Goal: Task Accomplishment & Management: Complete application form

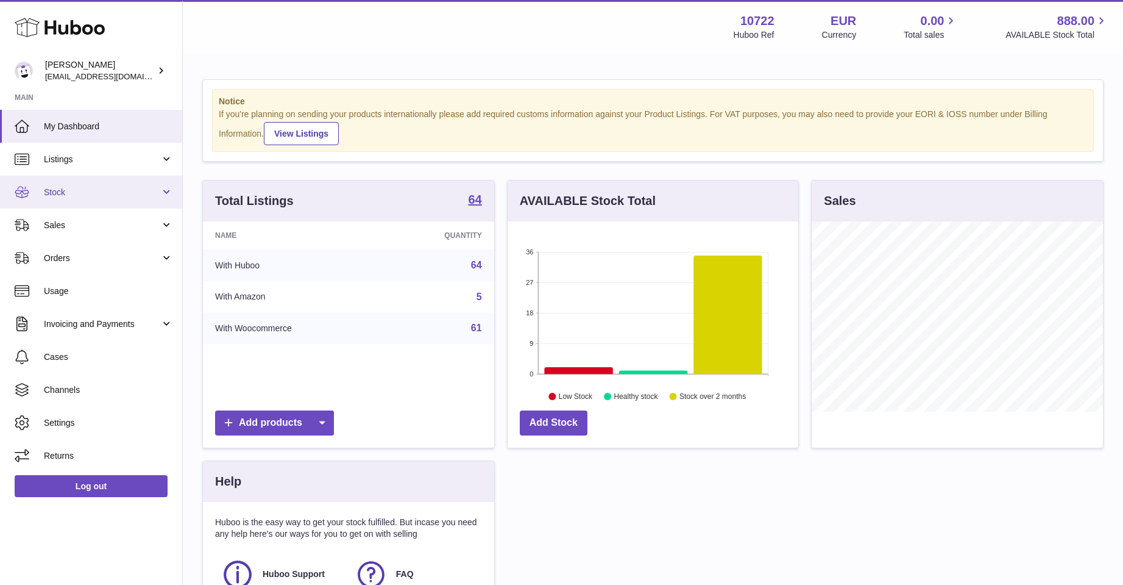
scroll to position [190, 291]
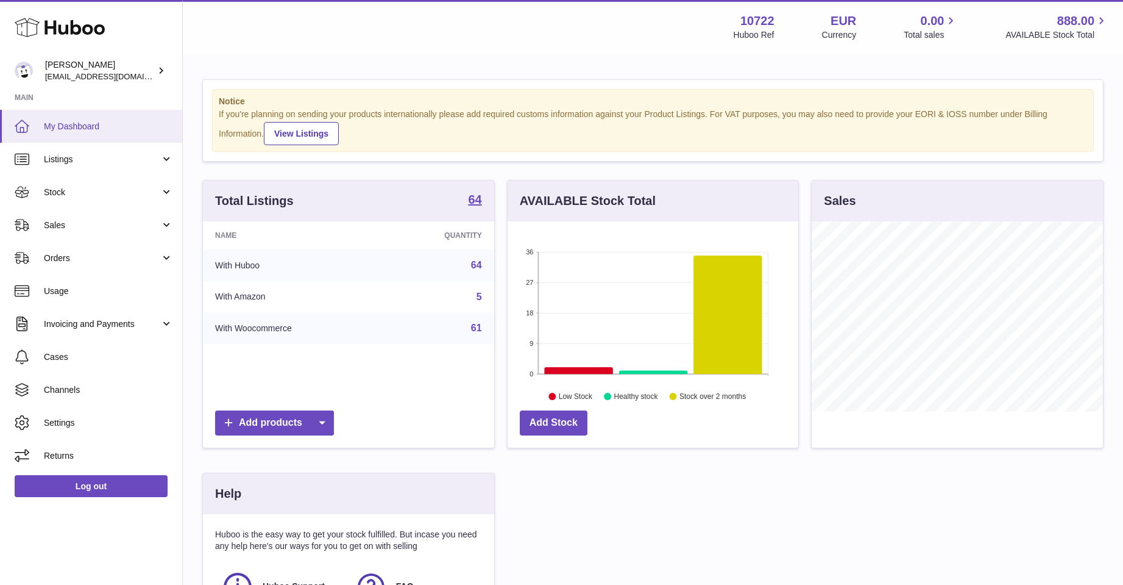
click at [54, 124] on span "My Dashboard" at bounding box center [108, 127] width 129 height 12
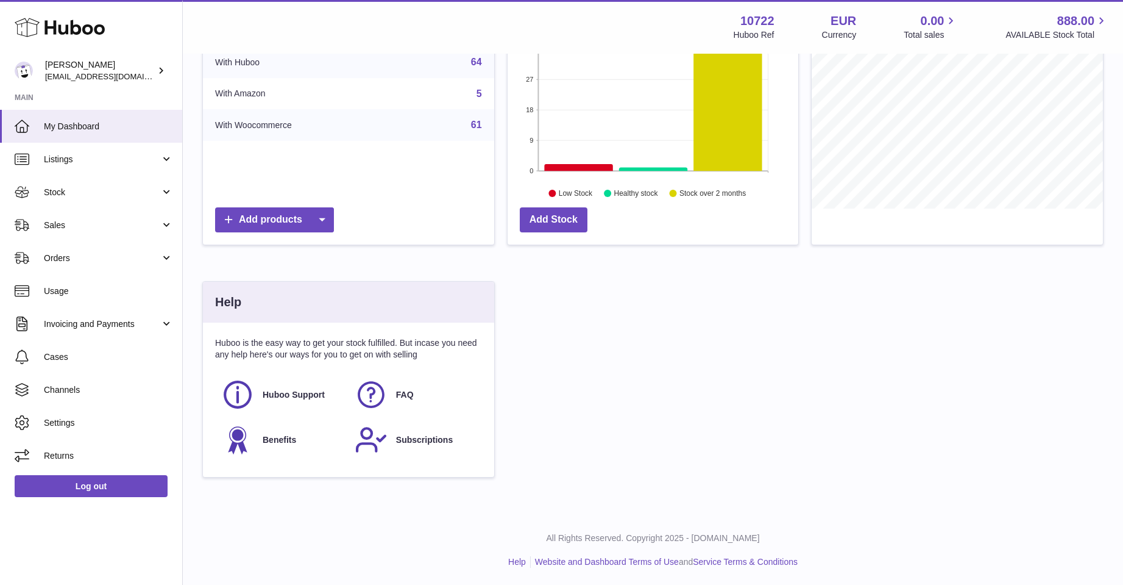
scroll to position [204, 0]
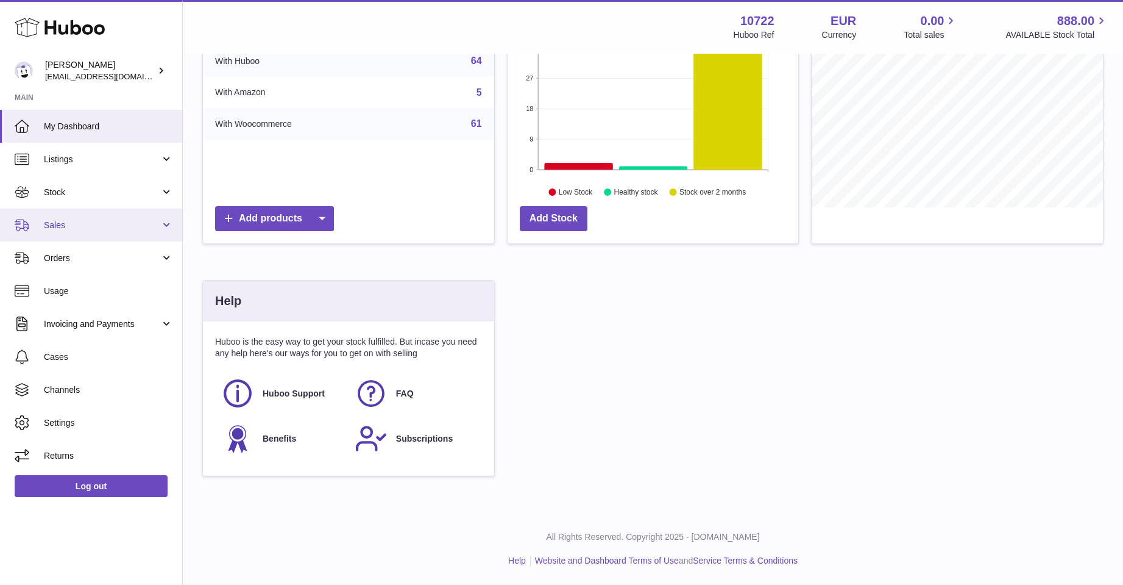
click at [62, 220] on span "Sales" at bounding box center [102, 225] width 116 height 12
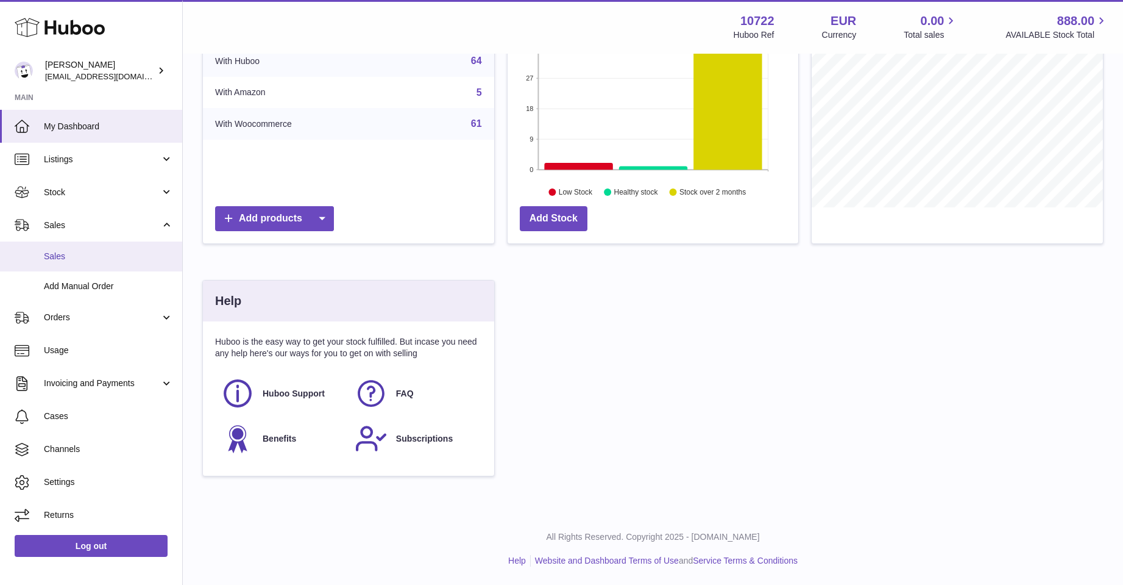
click at [55, 254] on span "Sales" at bounding box center [108, 257] width 129 height 12
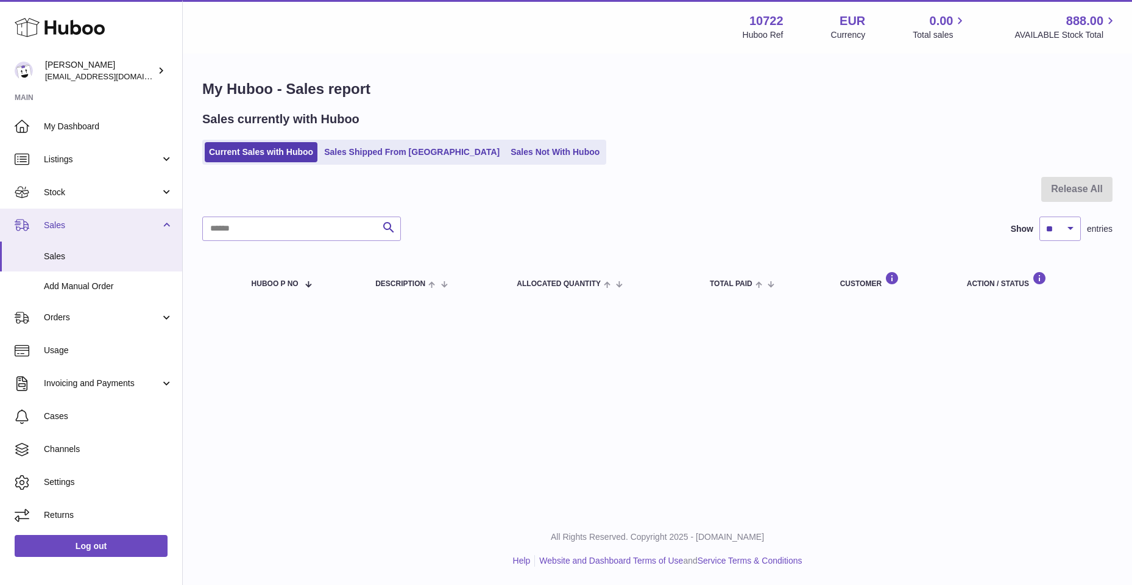
click at [62, 223] on span "Sales" at bounding box center [102, 225] width 116 height 12
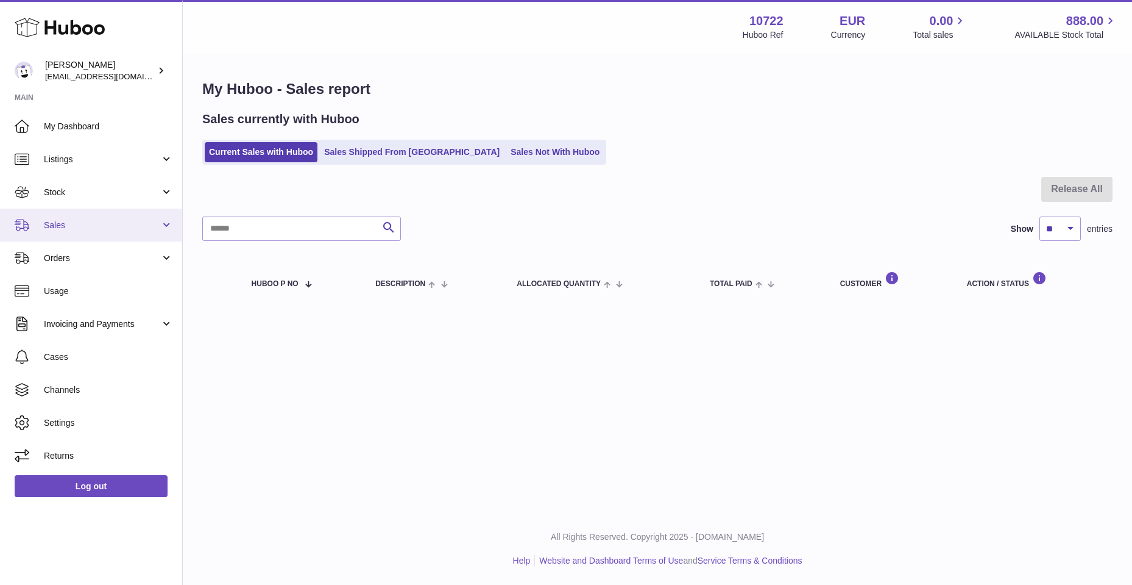
click at [49, 221] on span "Sales" at bounding box center [102, 225] width 116 height 12
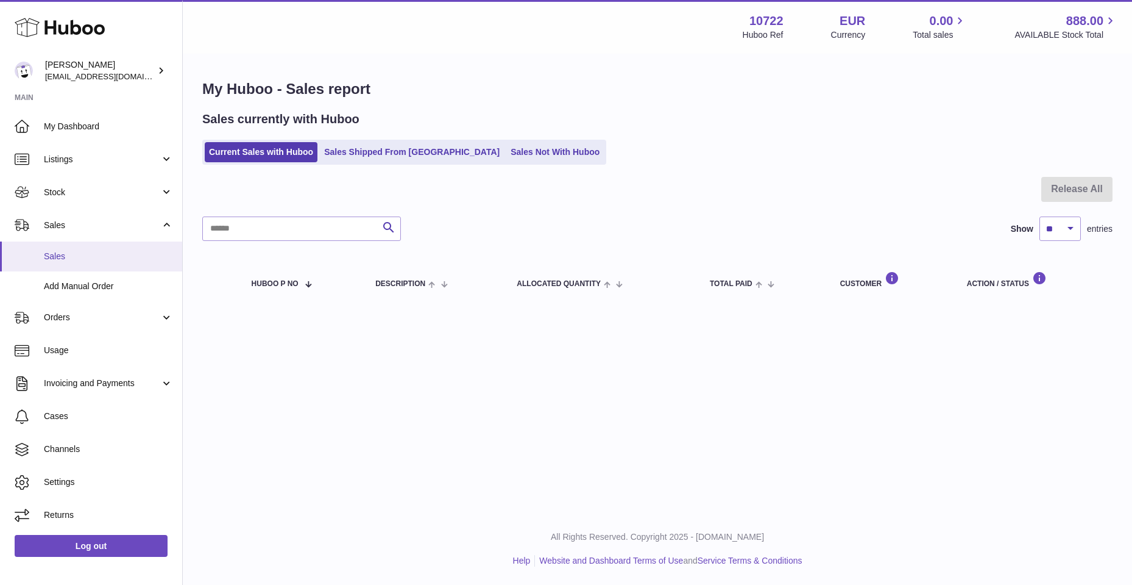
click at [54, 254] on span "Sales" at bounding box center [108, 257] width 129 height 12
click at [349, 156] on link "Sales Shipped From Huboo" at bounding box center [412, 152] width 184 height 20
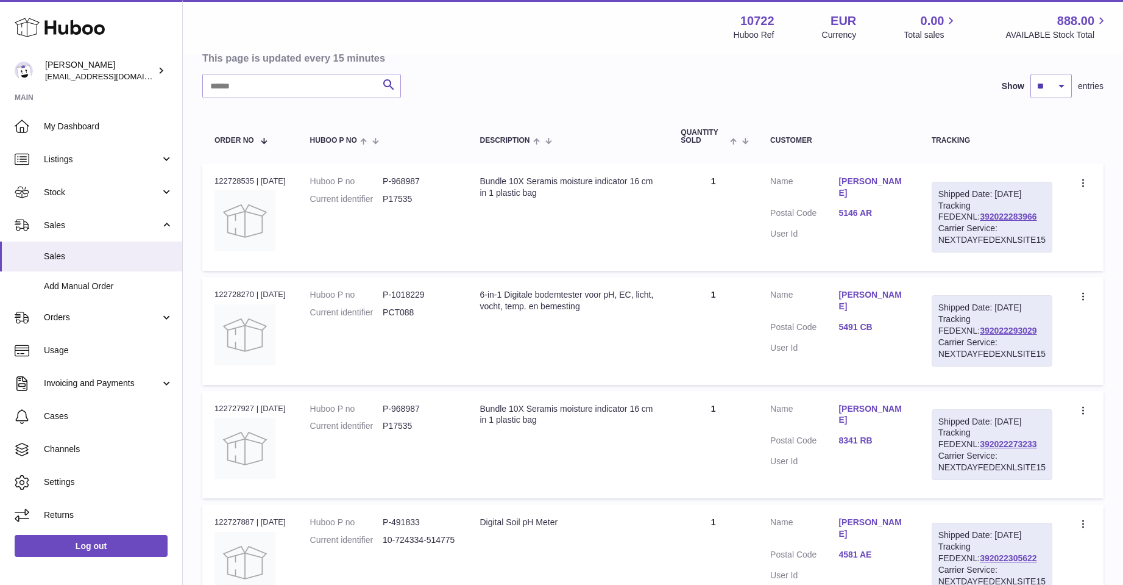
scroll to position [122, 0]
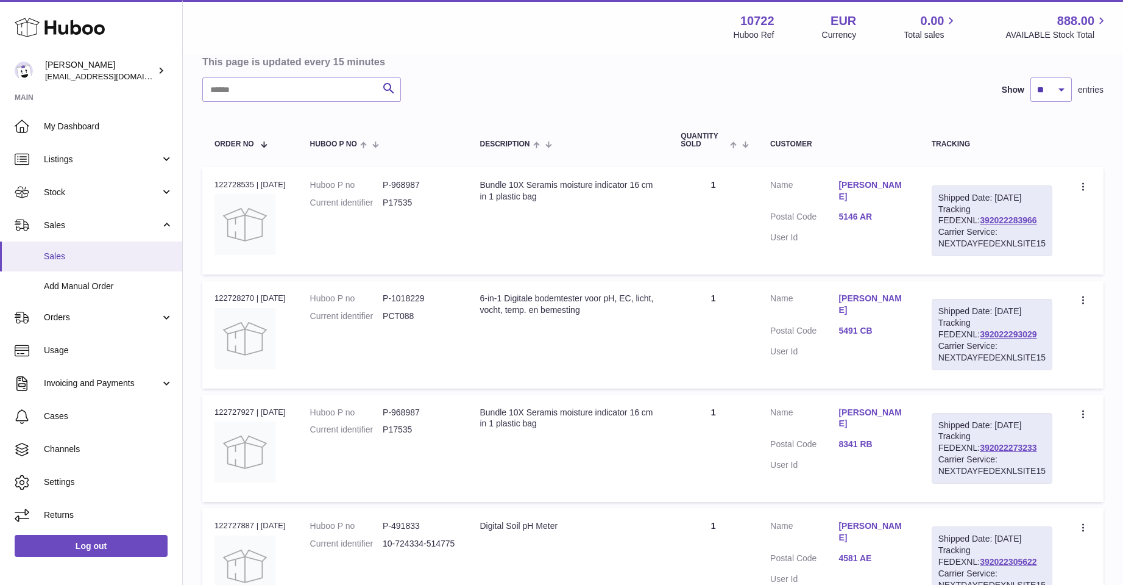
click at [62, 254] on span "Sales" at bounding box center [108, 257] width 129 height 12
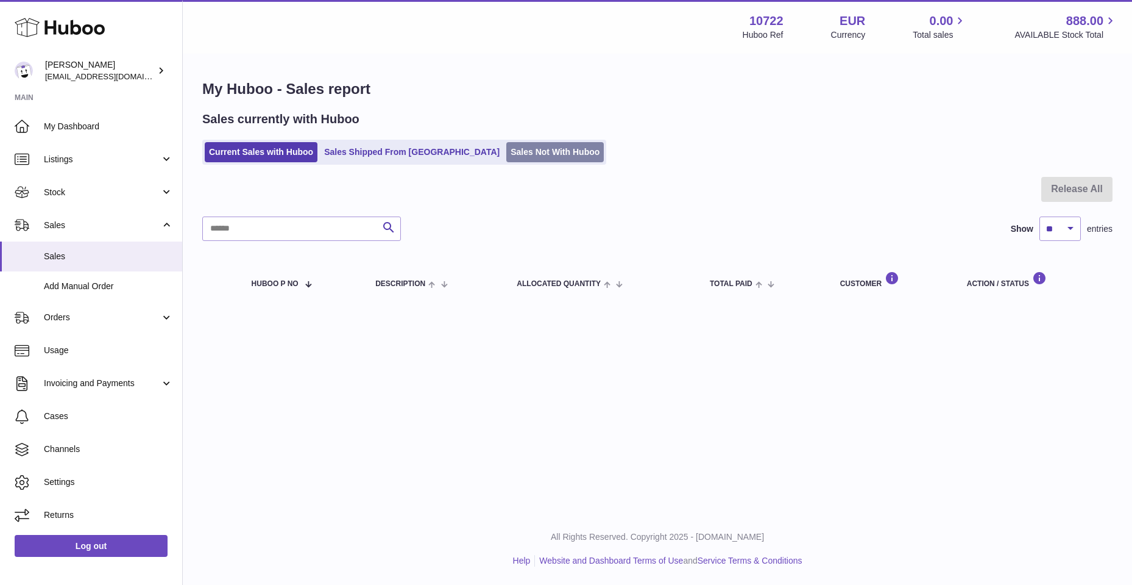
click at [507, 154] on link "Sales Not With Huboo" at bounding box center [556, 152] width 98 height 20
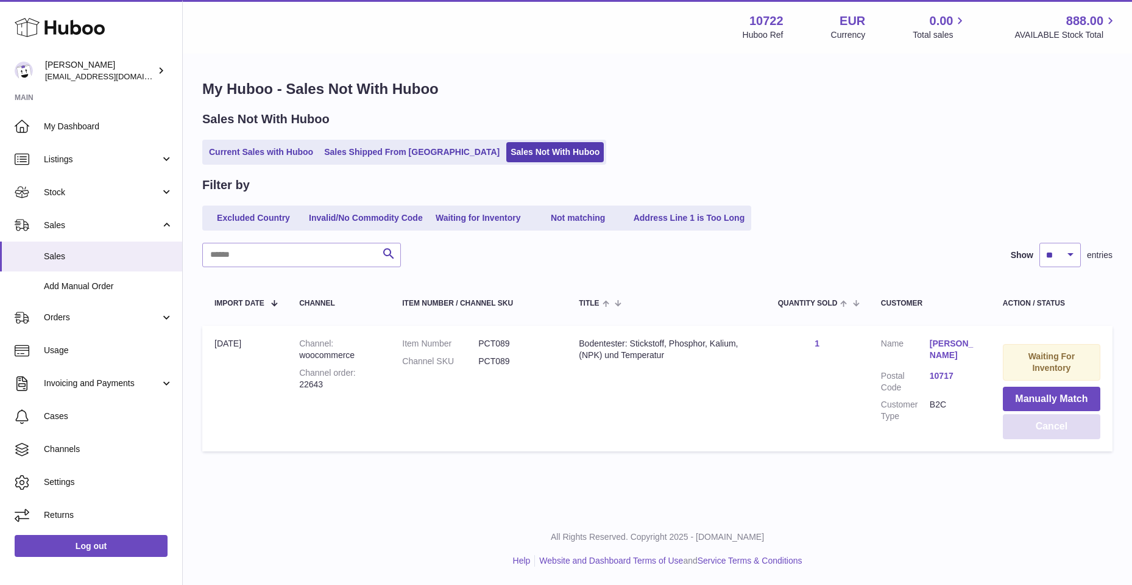
click at [1065, 427] on button "Cancel" at bounding box center [1052, 426] width 98 height 25
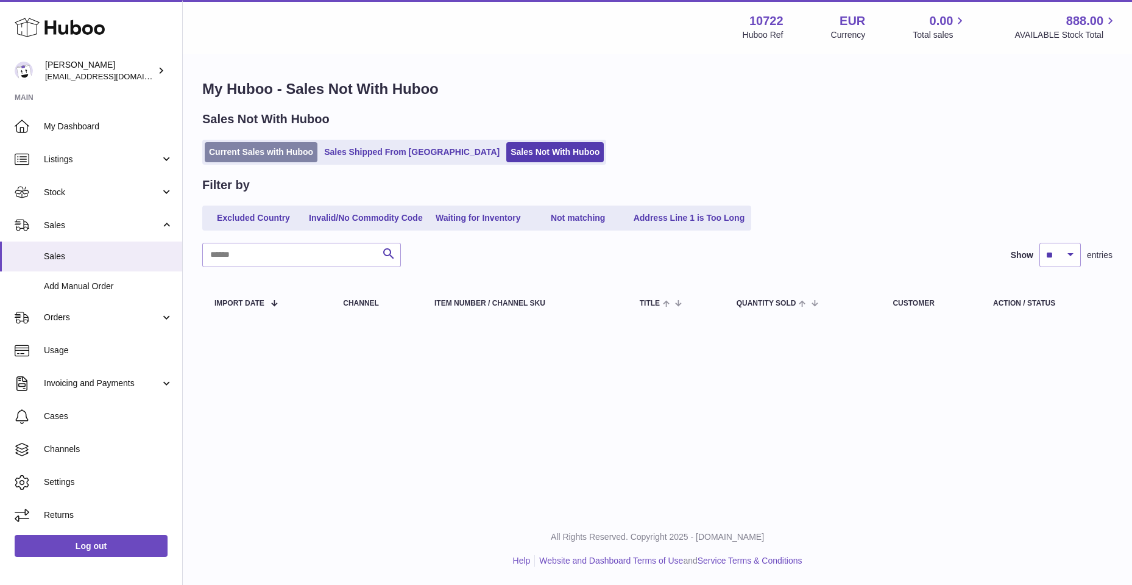
click at [254, 154] on link "Current Sales with Huboo" at bounding box center [261, 152] width 113 height 20
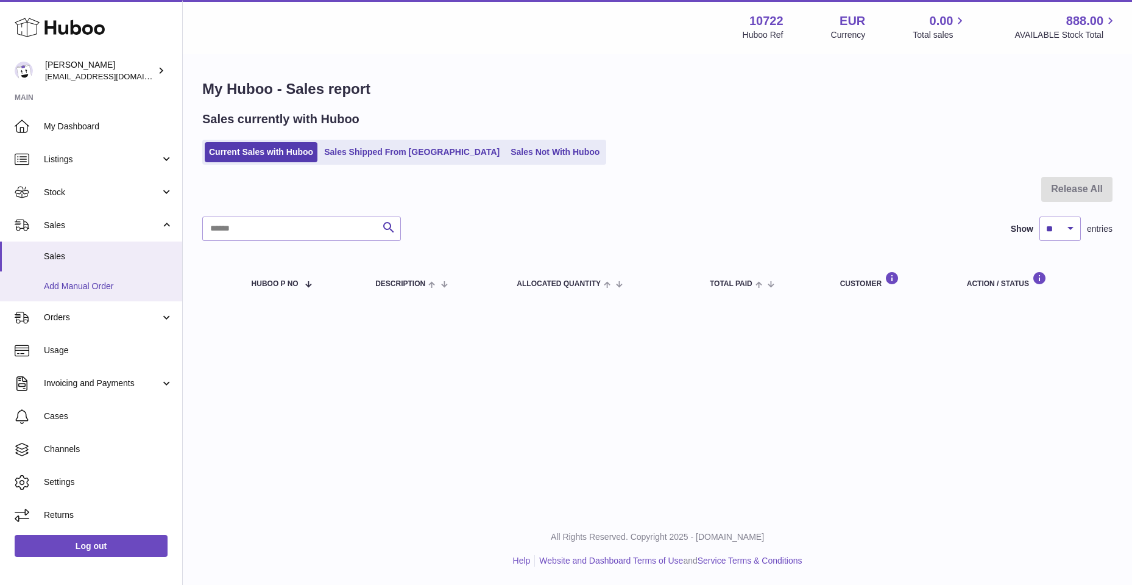
click at [88, 286] on span "Add Manual Order" at bounding box center [108, 286] width 129 height 12
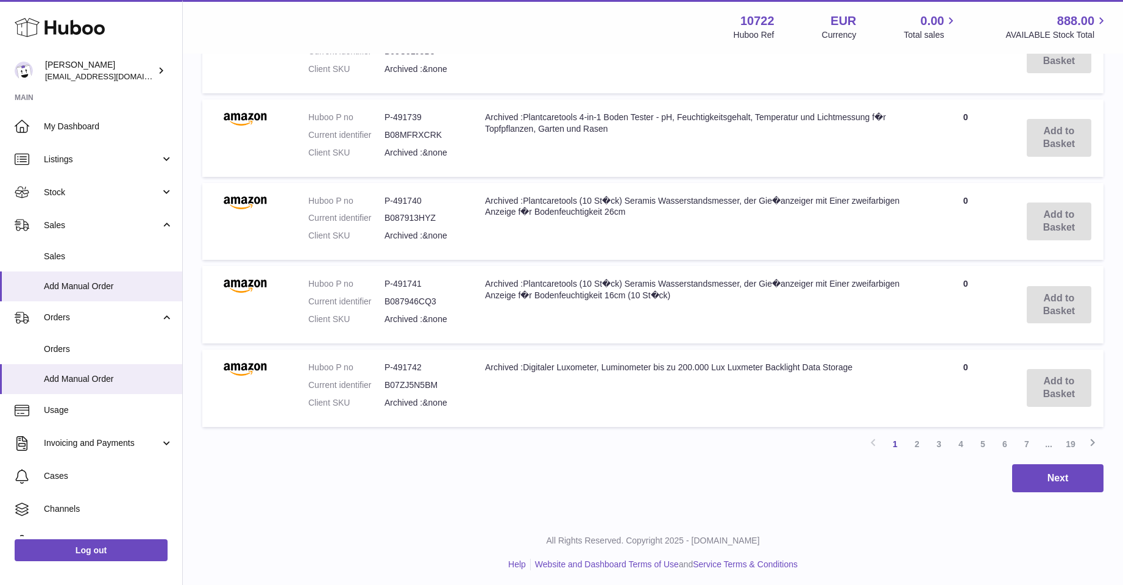
scroll to position [816, 0]
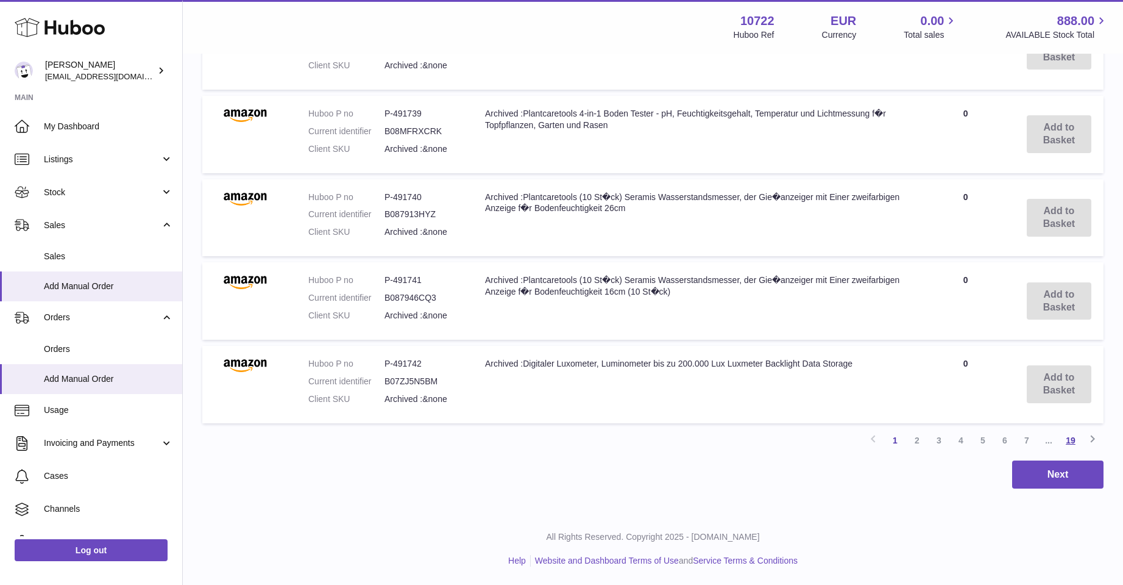
click at [1075, 439] on link "19" at bounding box center [1071, 440] width 22 height 22
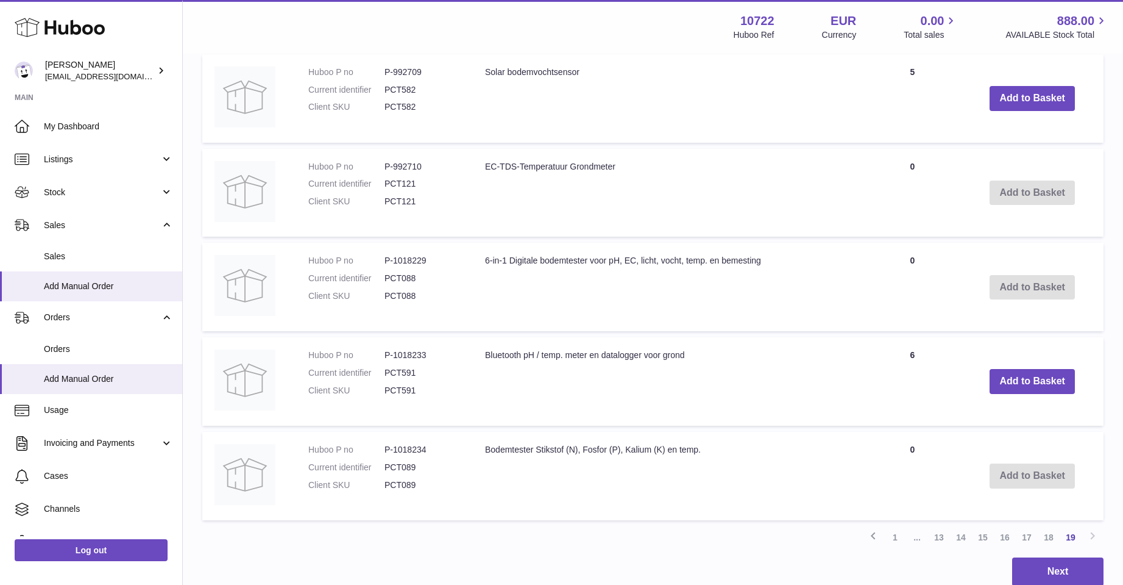
scroll to position [550, 0]
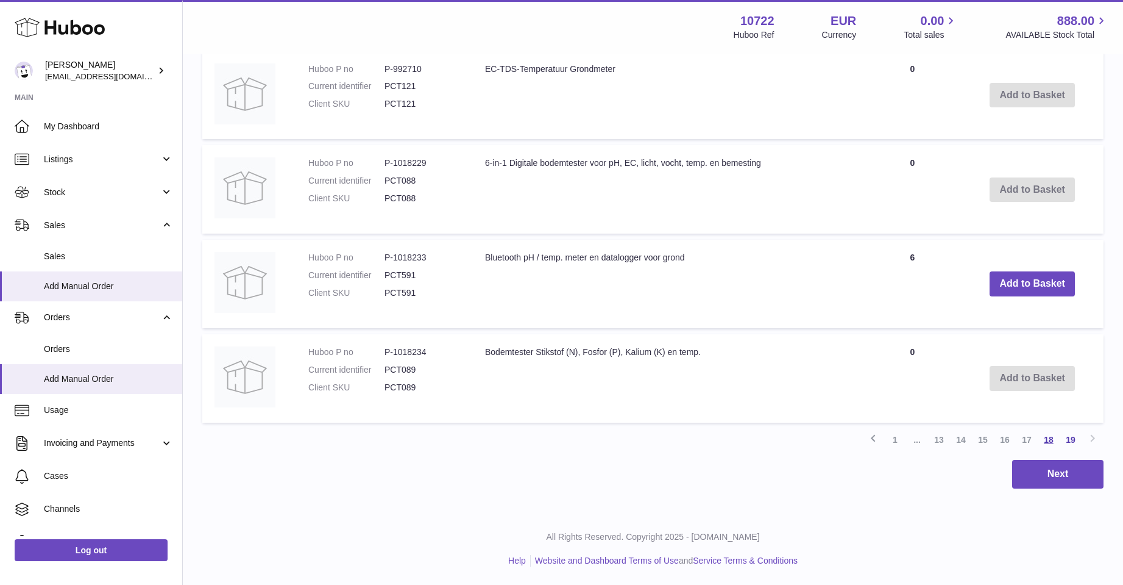
click at [1045, 436] on link "18" at bounding box center [1049, 439] width 22 height 22
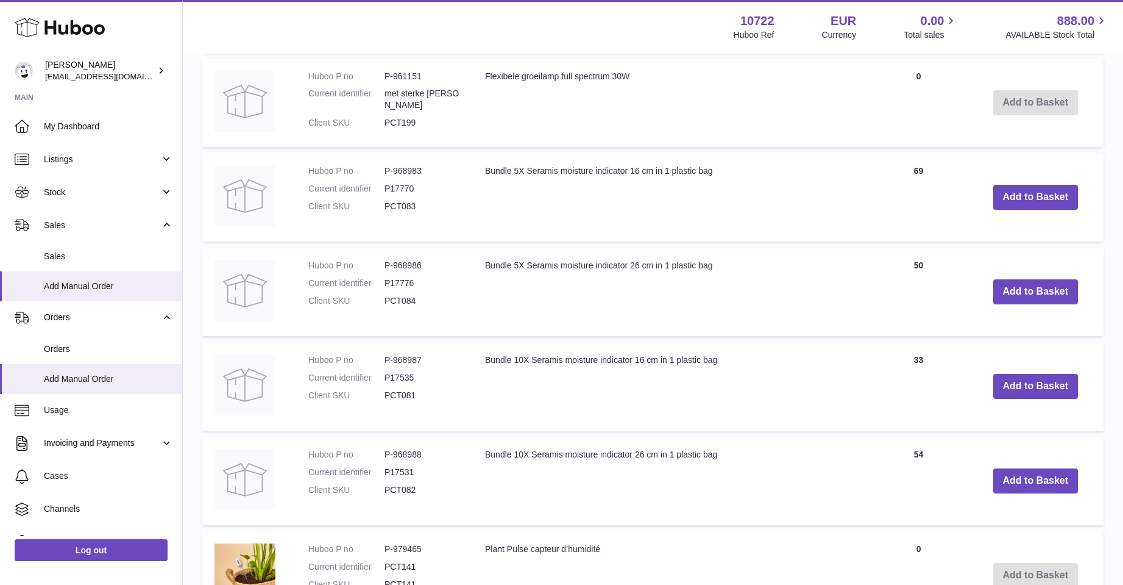
scroll to position [603, 0]
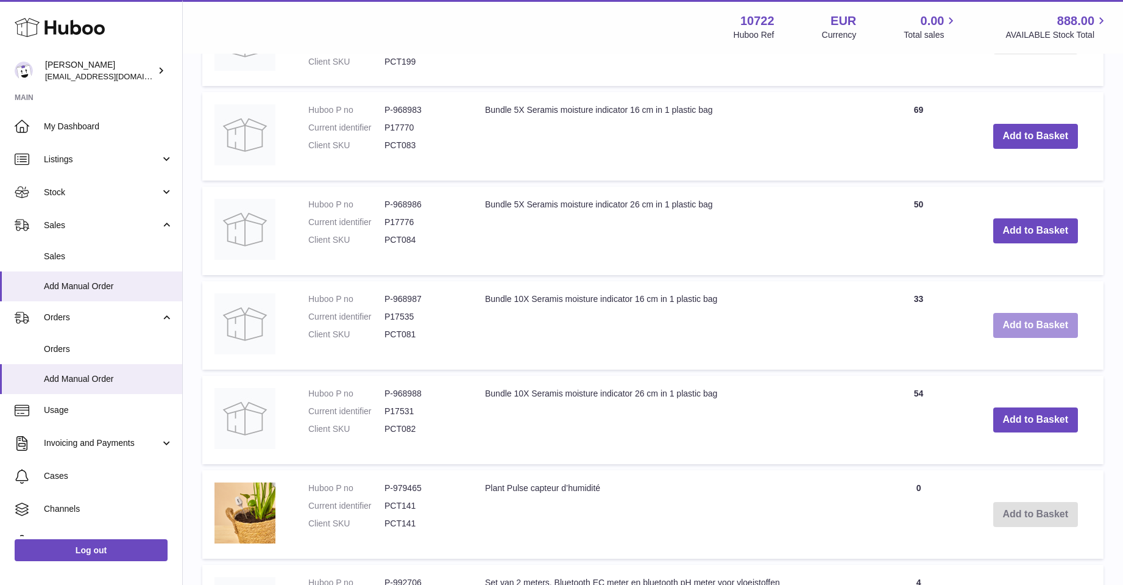
click at [1024, 322] on button "Add to Basket" at bounding box center [1036, 325] width 85 height 25
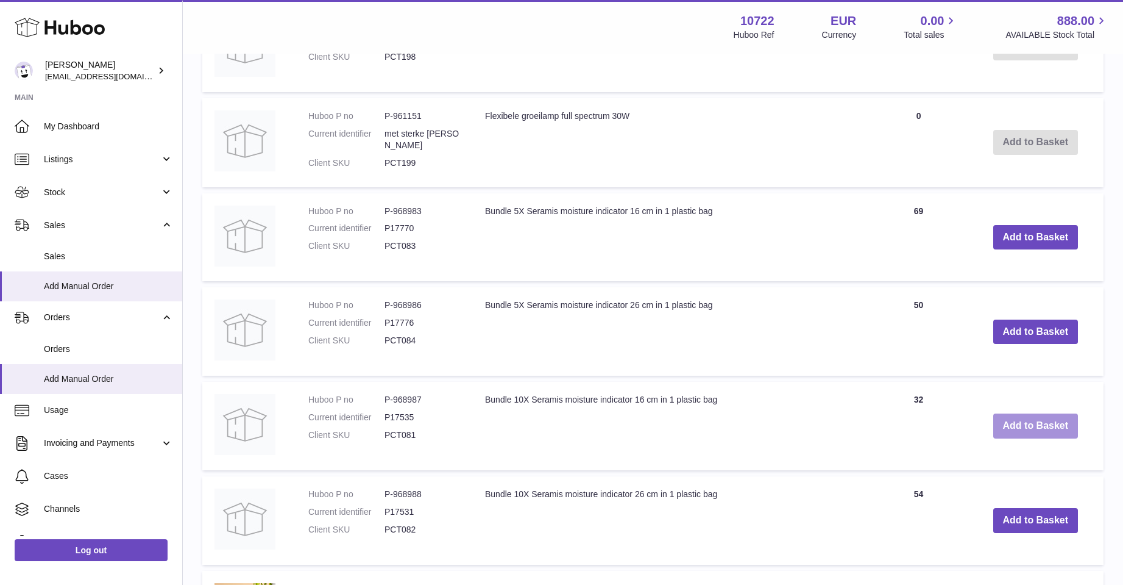
scroll to position [704, 0]
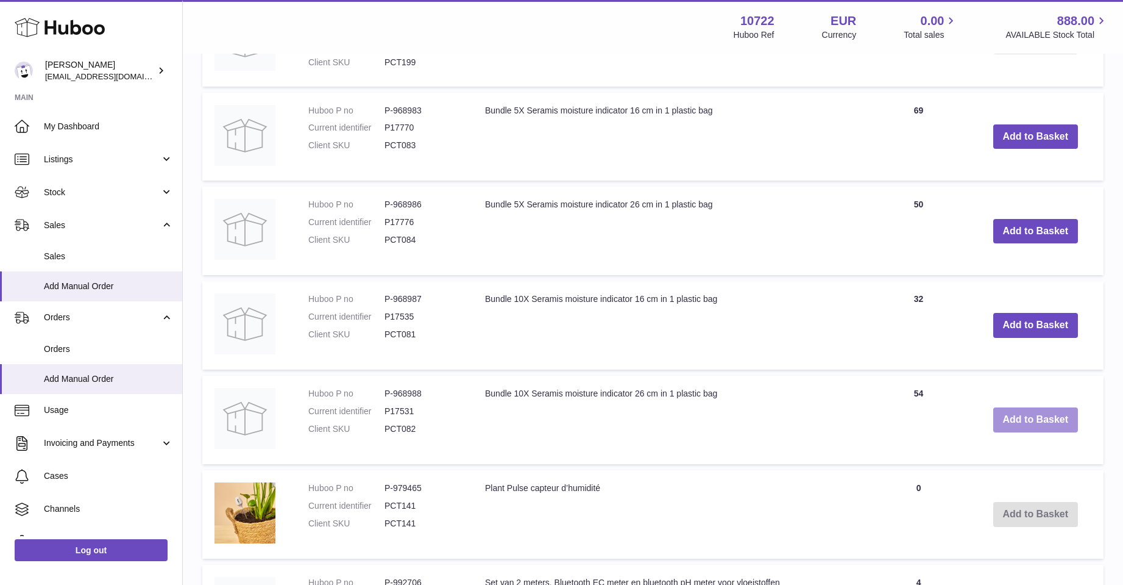
click at [1025, 418] on button "Add to Basket" at bounding box center [1036, 419] width 85 height 25
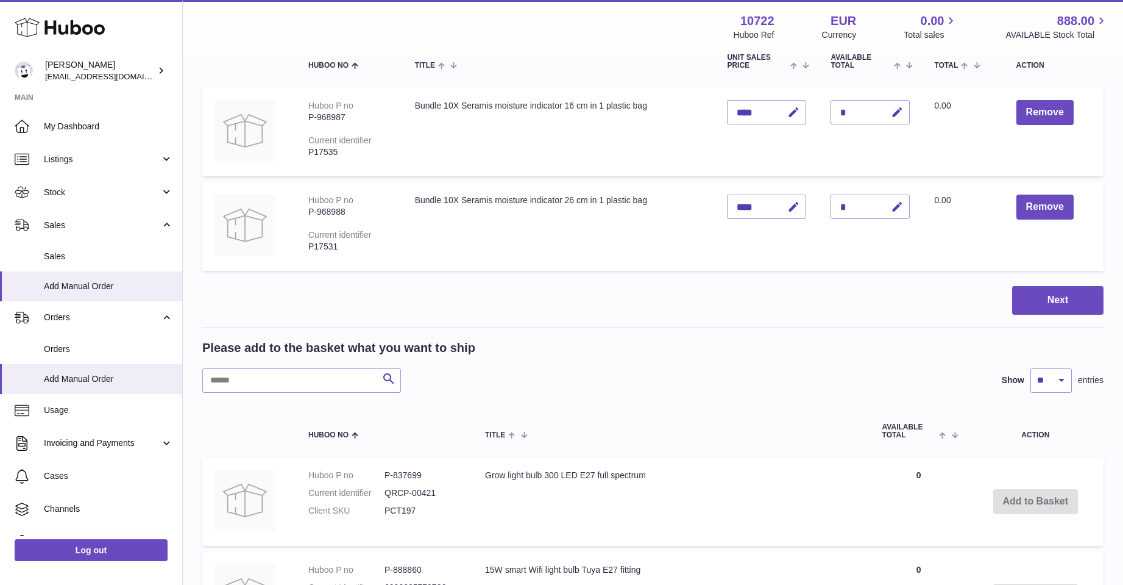
scroll to position [128, 0]
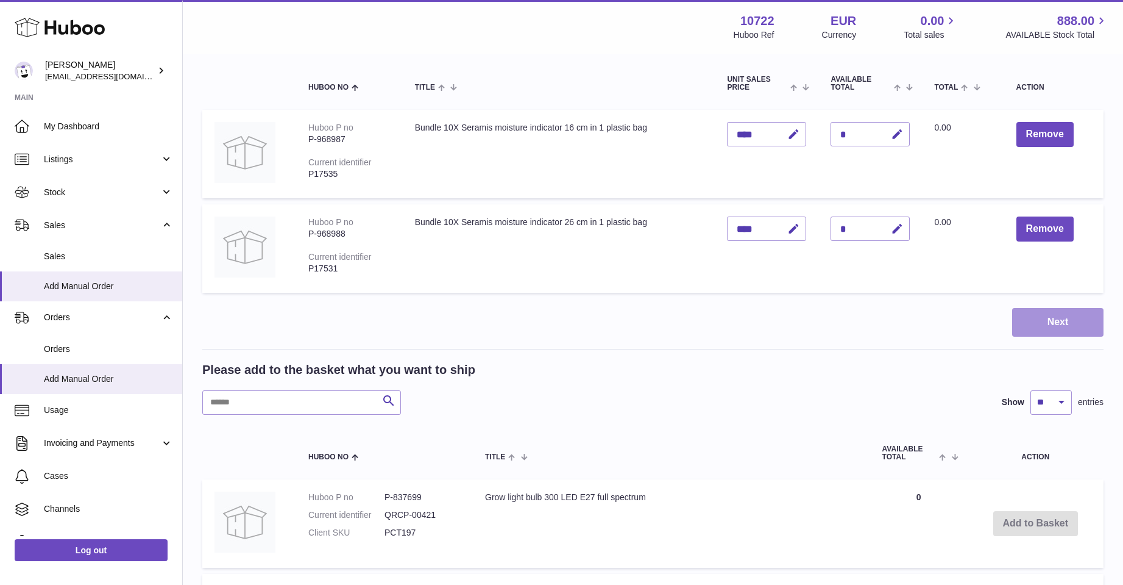
click at [1046, 322] on button "Next" at bounding box center [1057, 322] width 91 height 29
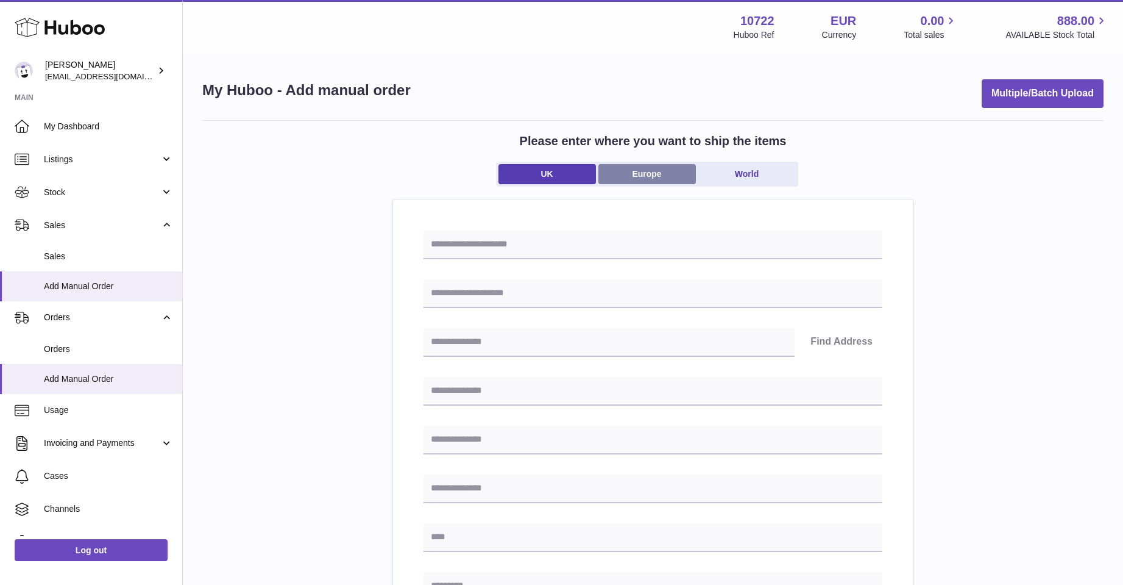
click at [667, 176] on link "Europe" at bounding box center [648, 174] width 98 height 20
click at [530, 294] on input "Search for option" at bounding box center [641, 293] width 435 height 28
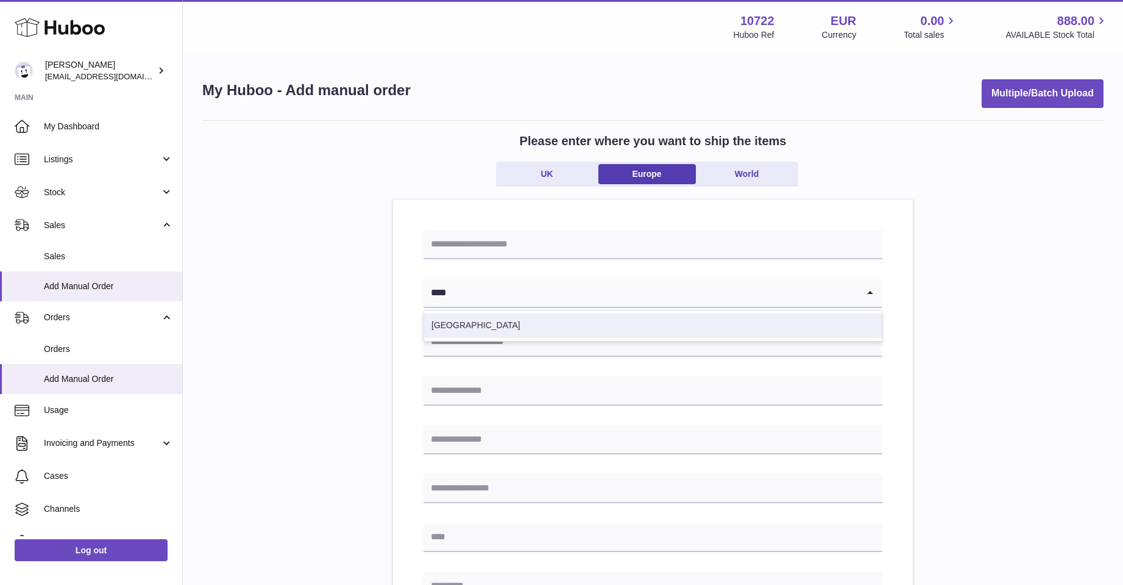
click at [549, 332] on li "Netherlands" at bounding box center [653, 325] width 458 height 24
type input "****"
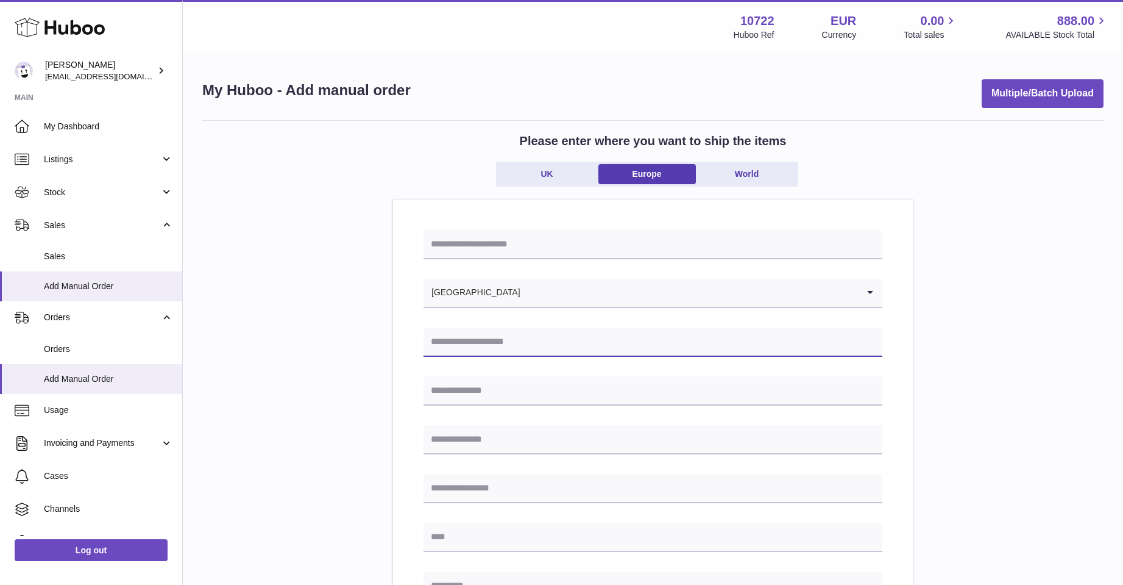
click at [505, 348] on input "text" at bounding box center [653, 341] width 459 height 29
type input "**********"
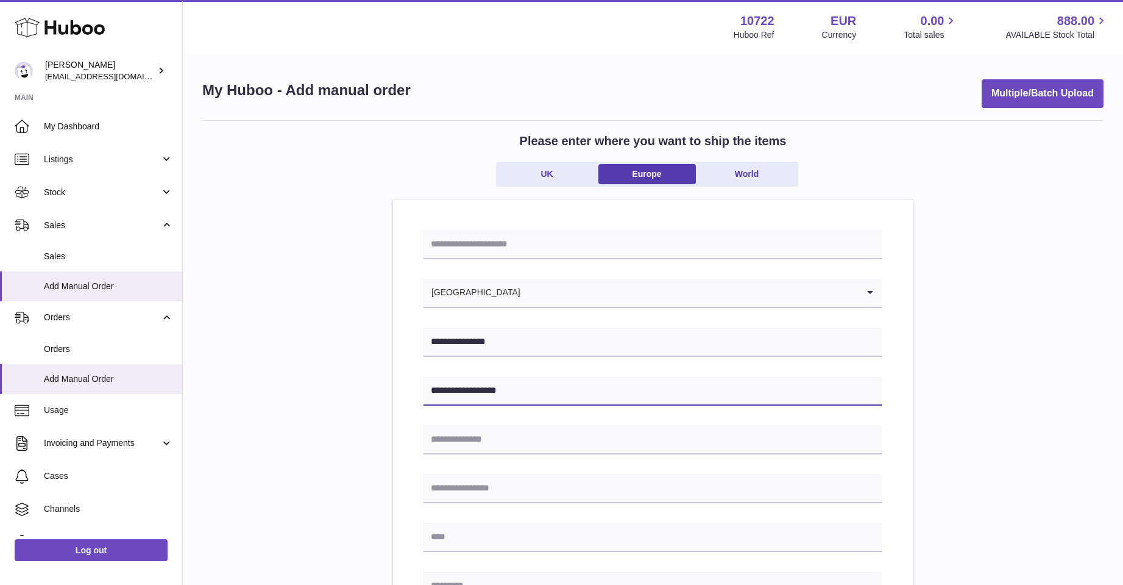
type input "**********"
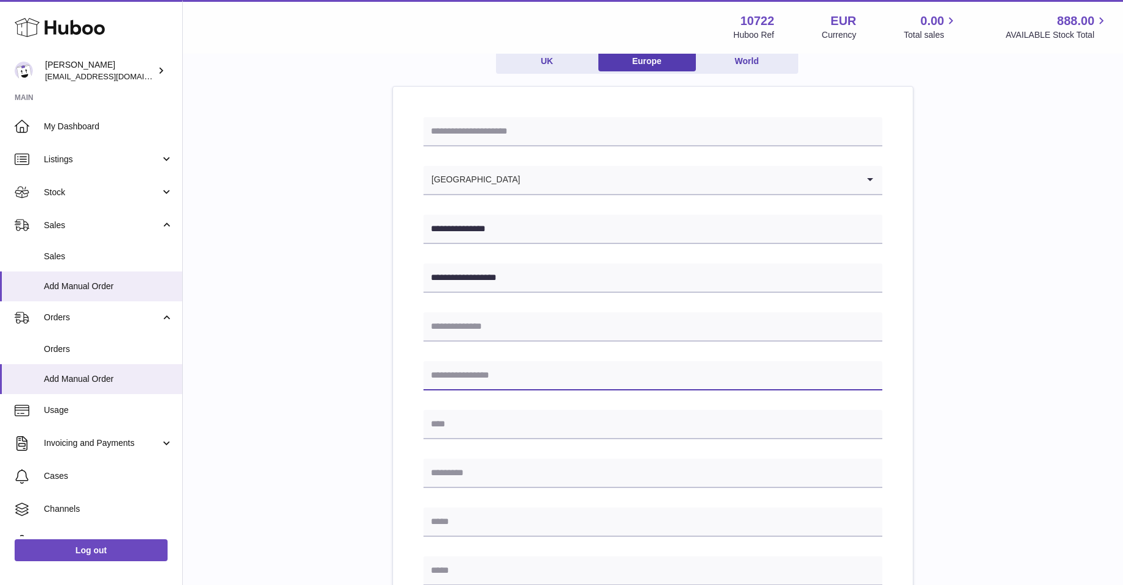
scroll to position [183, 0]
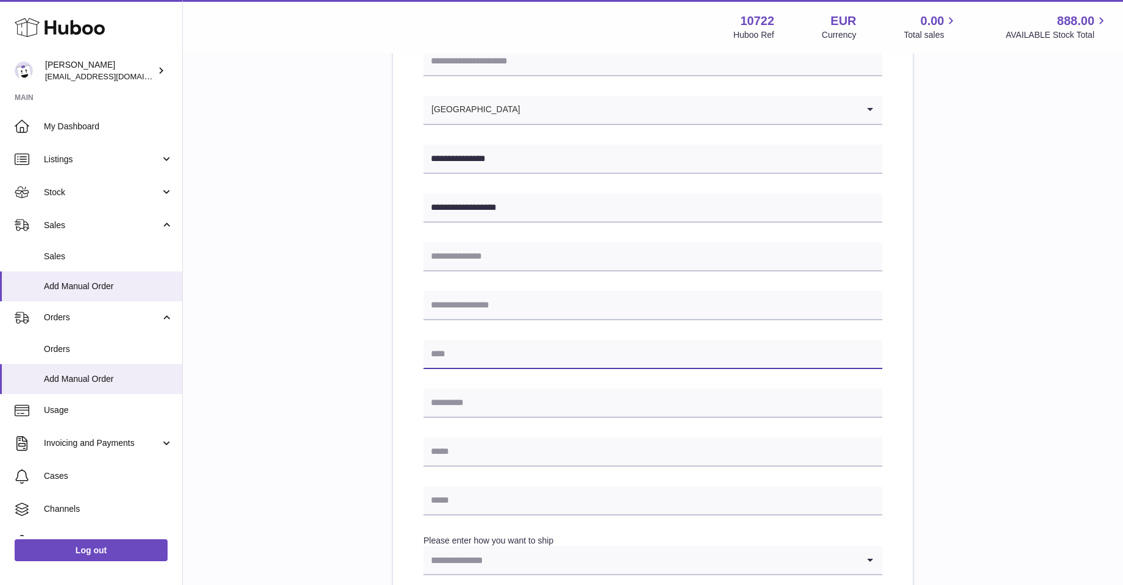
click at [458, 355] on input "text" at bounding box center [653, 354] width 459 height 29
type input "**********"
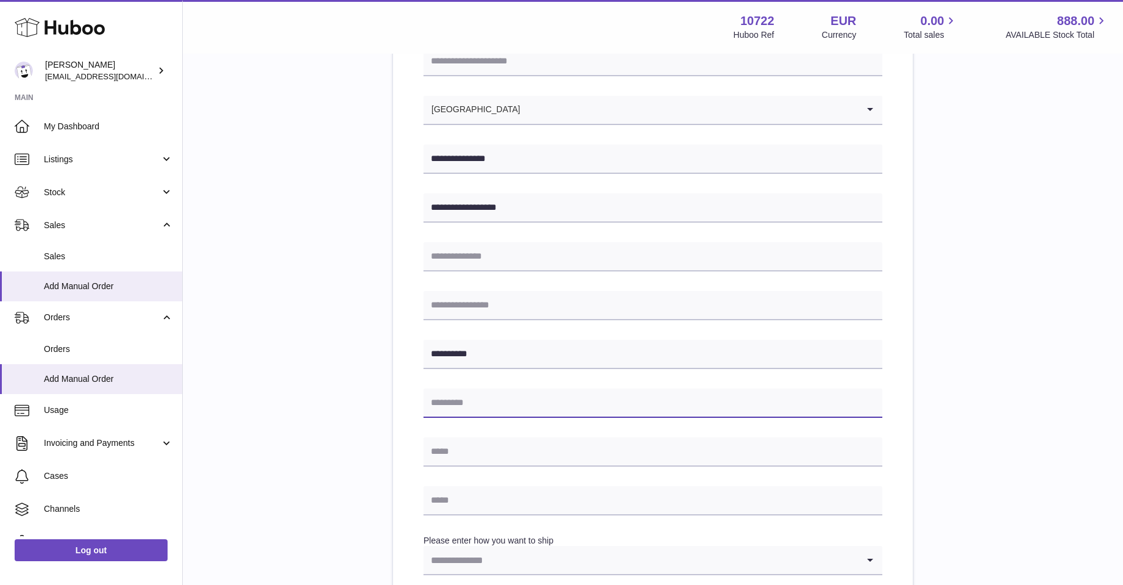
click at [532, 414] on input "text" at bounding box center [653, 402] width 459 height 29
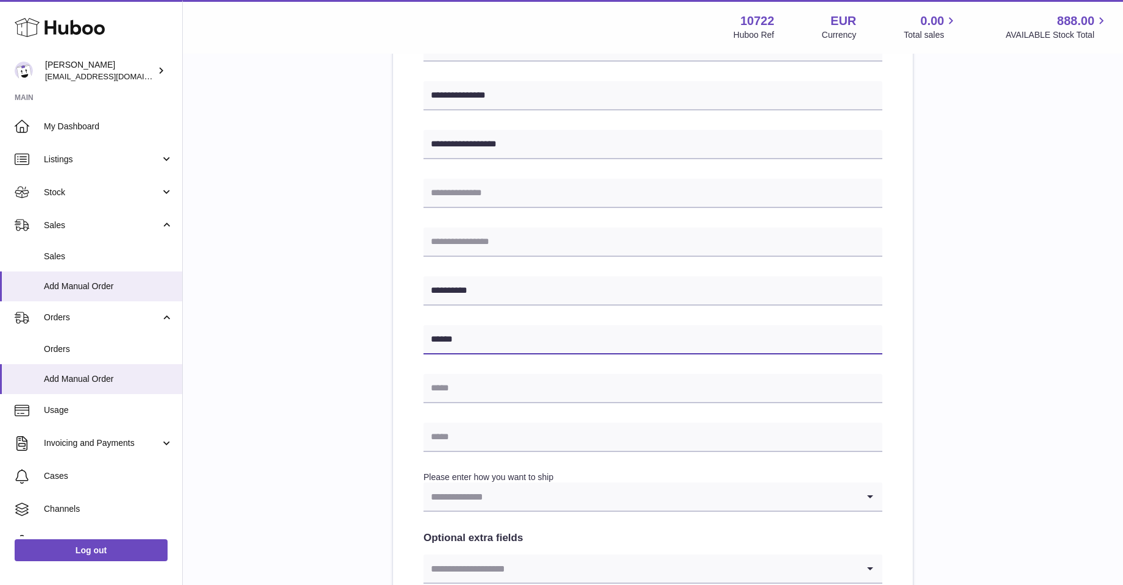
scroll to position [305, 0]
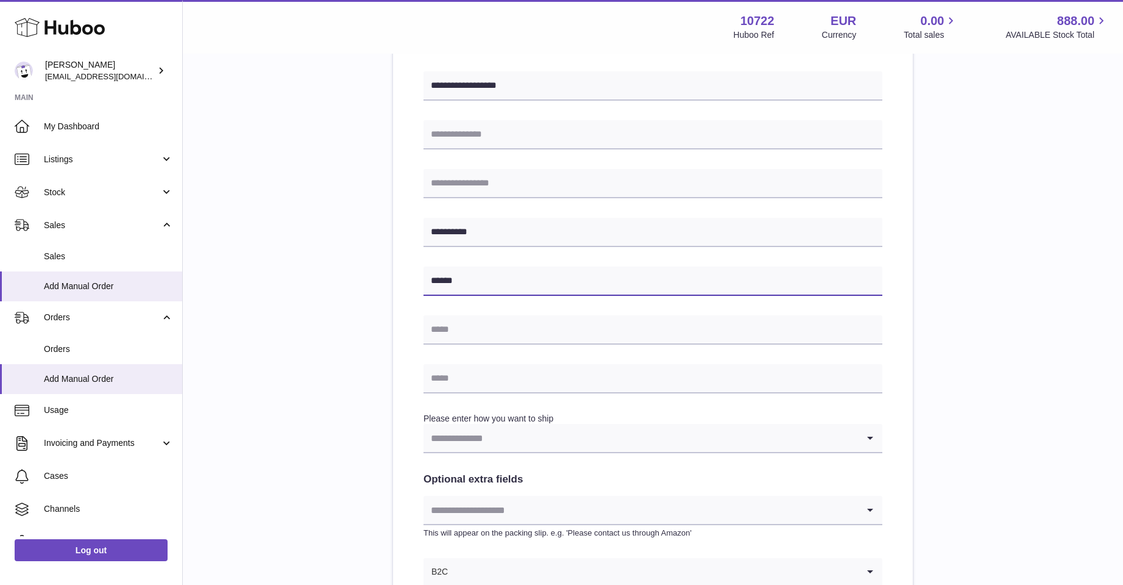
type input "******"
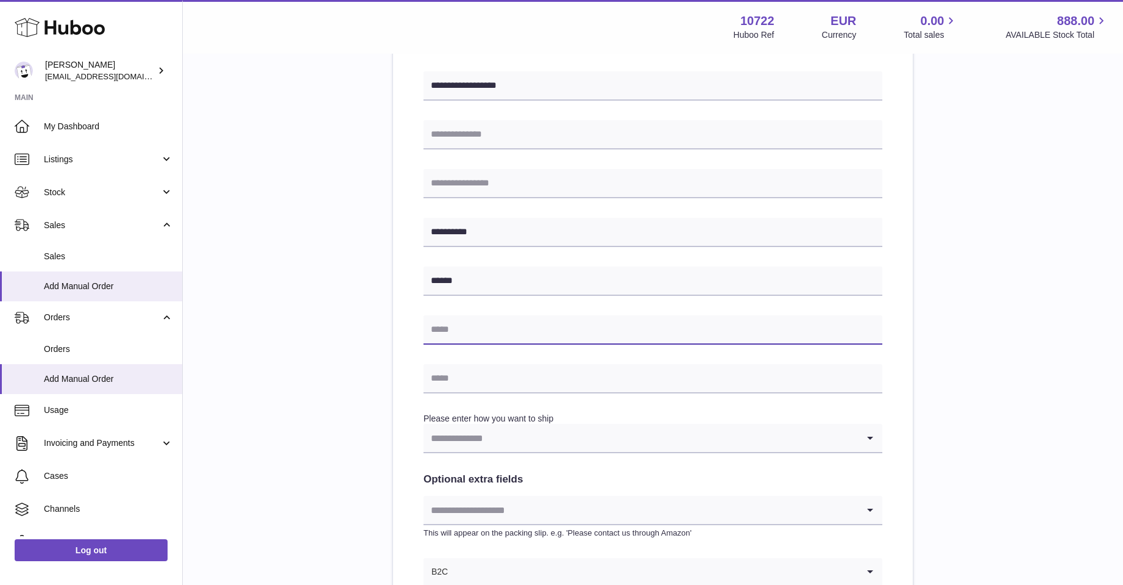
click at [450, 336] on input "text" at bounding box center [653, 329] width 459 height 29
type input "**********"
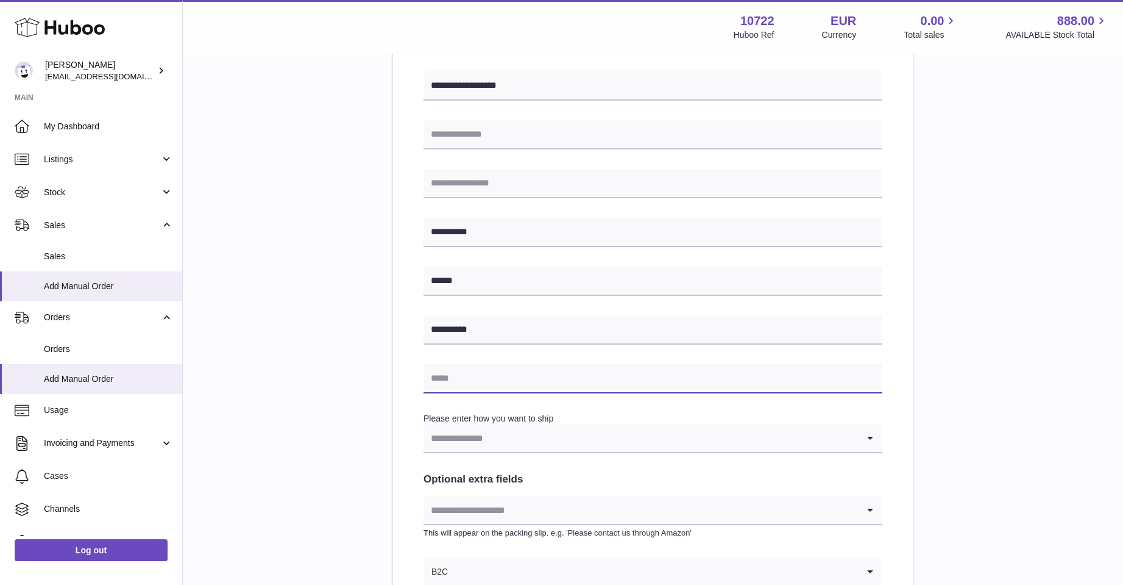
click at [461, 377] on input "text" at bounding box center [653, 378] width 459 height 29
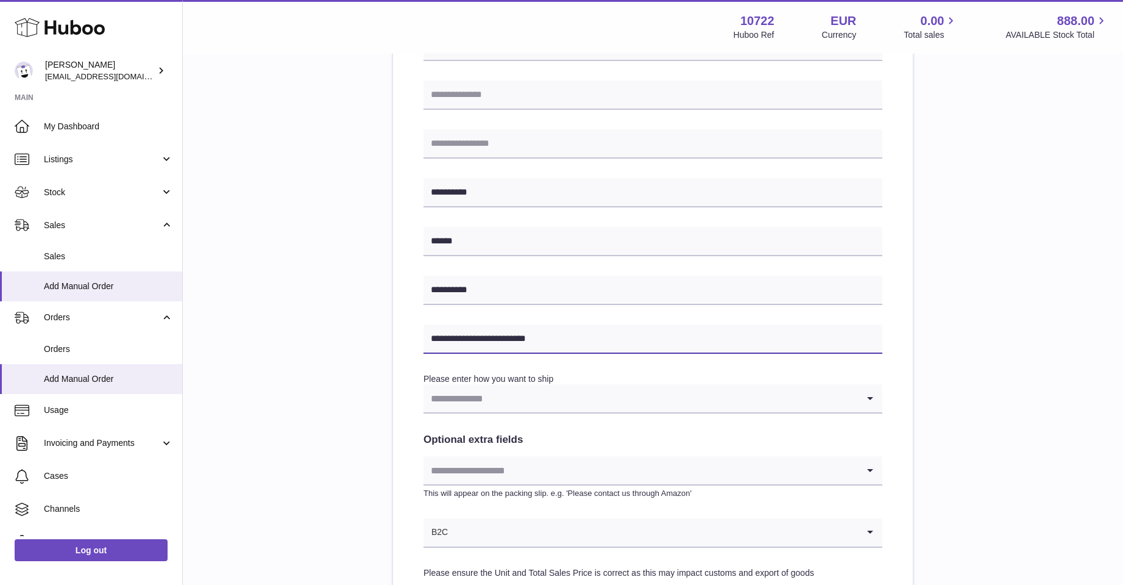
scroll to position [366, 0]
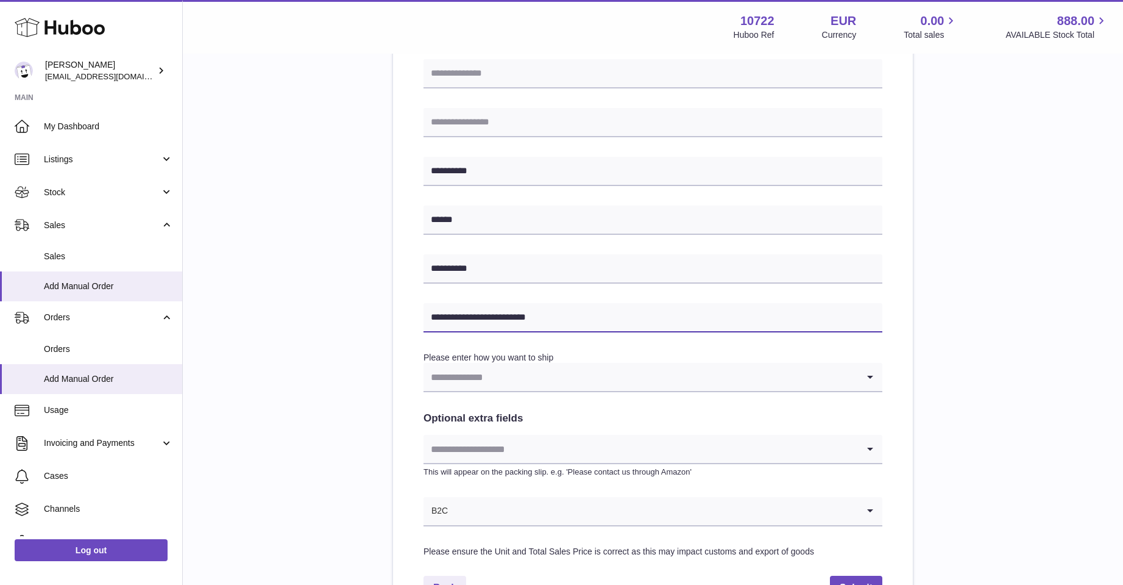
type input "**********"
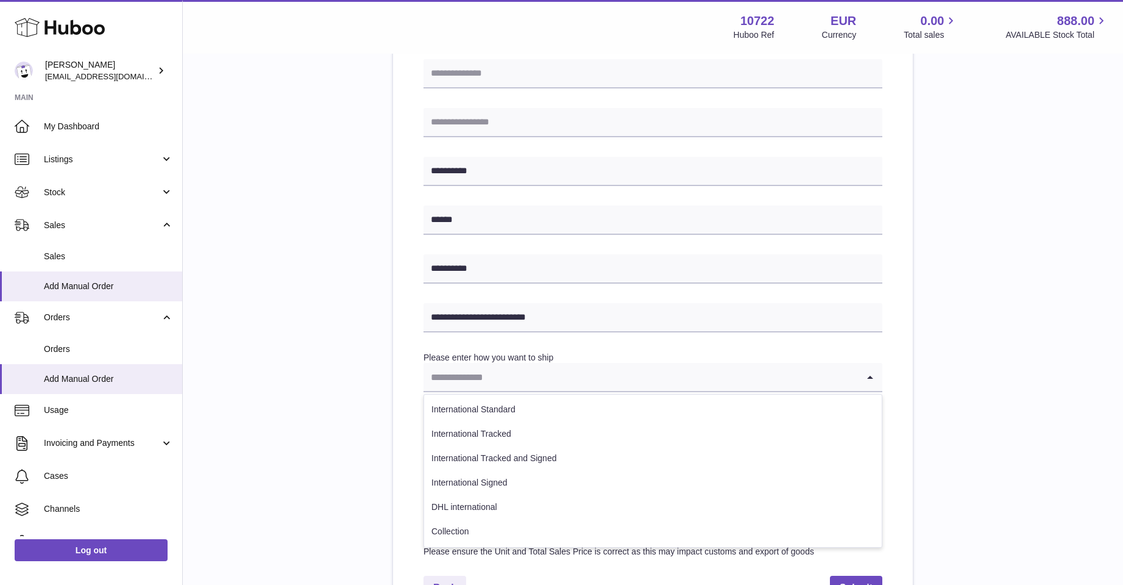
click at [867, 372] on icon "Search for option" at bounding box center [870, 377] width 24 height 28
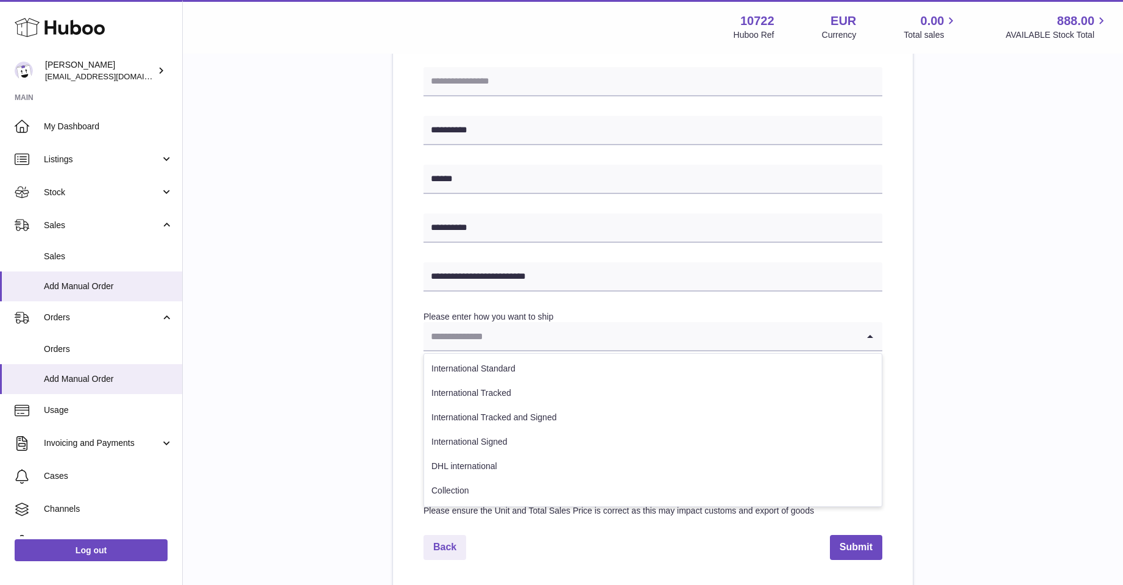
scroll to position [427, 0]
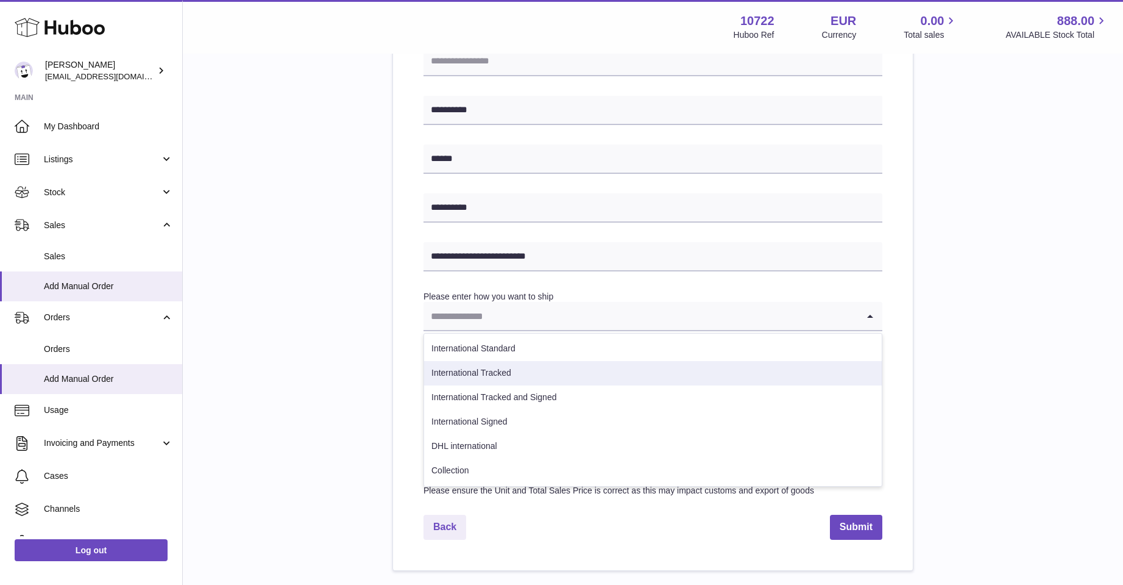
click at [528, 375] on li "International Tracked" at bounding box center [653, 373] width 458 height 24
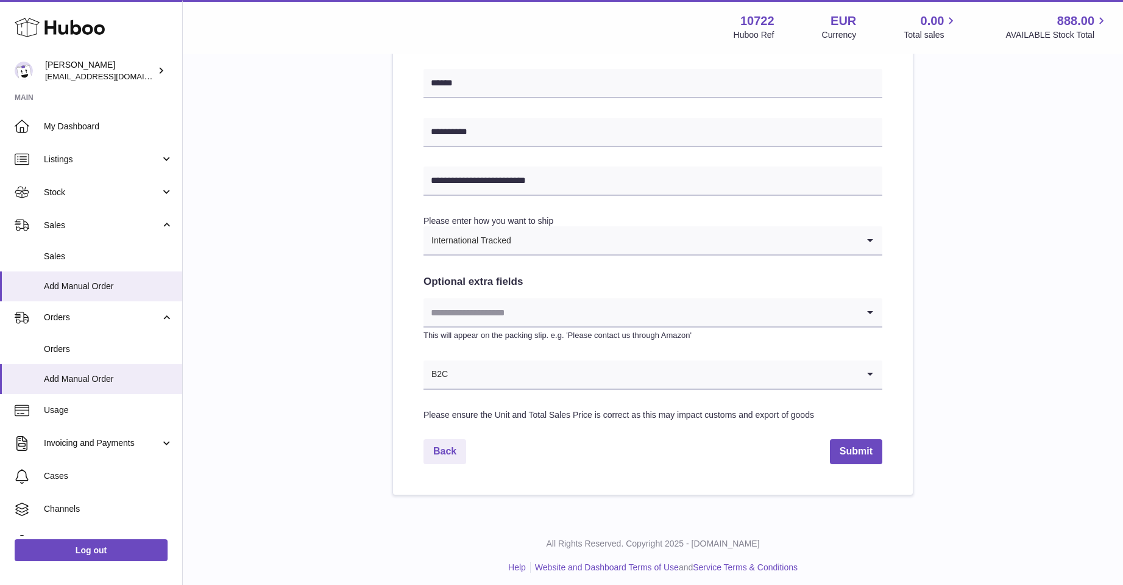
scroll to position [508, 0]
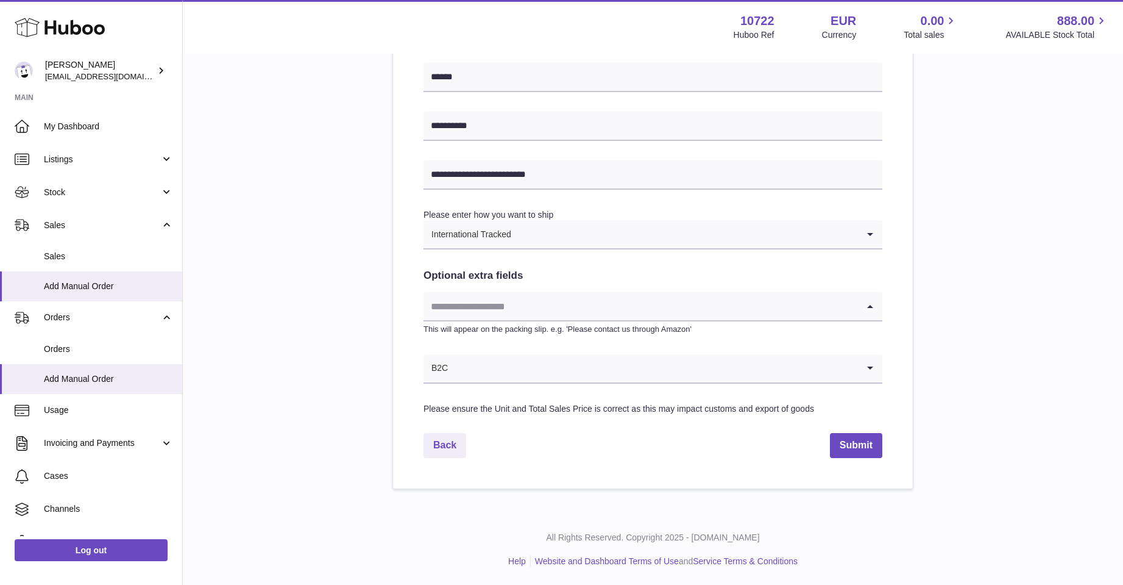
click at [870, 308] on icon "Search for option" at bounding box center [870, 306] width 24 height 28
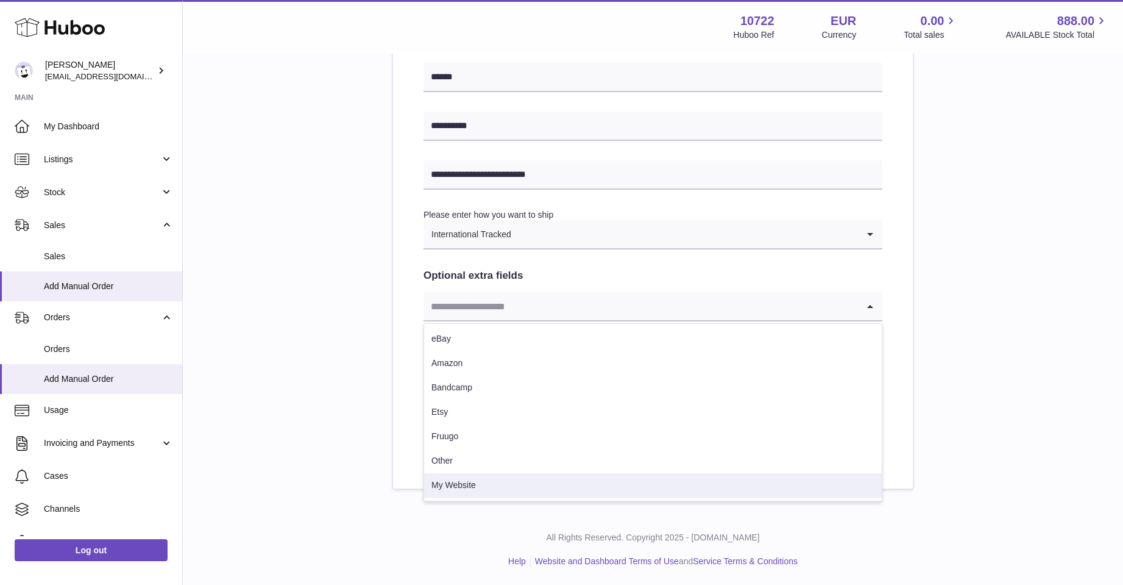
click at [445, 484] on li "My Website" at bounding box center [653, 485] width 458 height 24
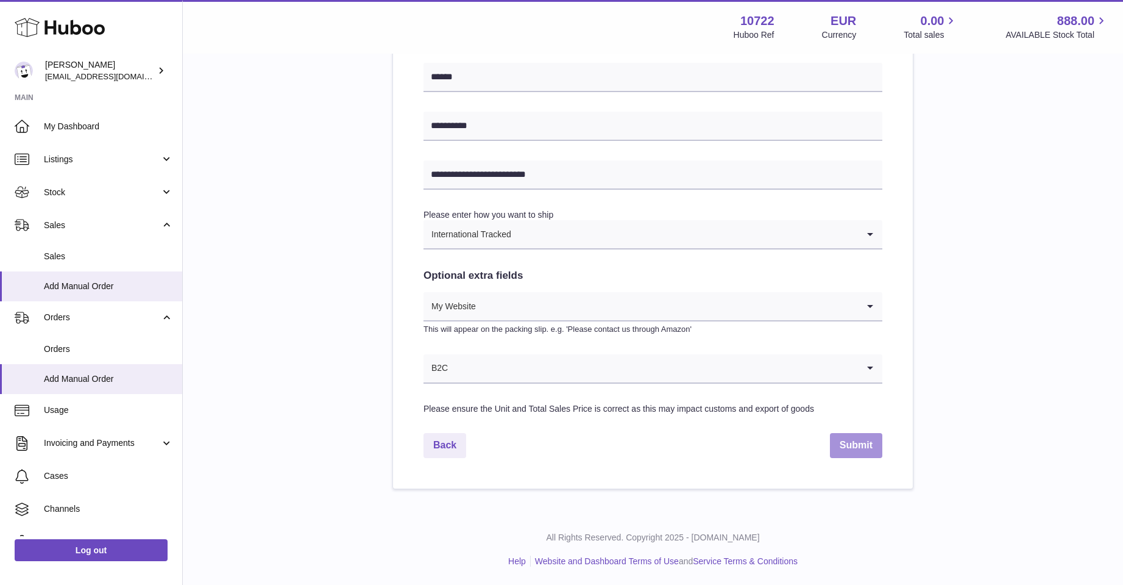
click at [857, 446] on button "Submit" at bounding box center [856, 445] width 52 height 25
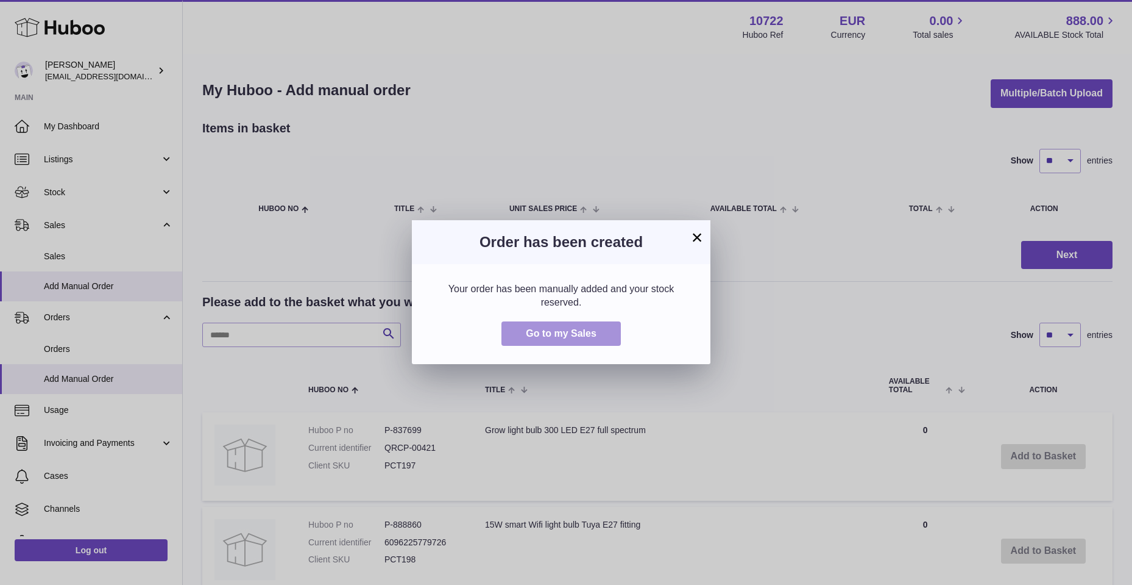
click at [573, 340] on button "Go to my Sales" at bounding box center [561, 333] width 119 height 25
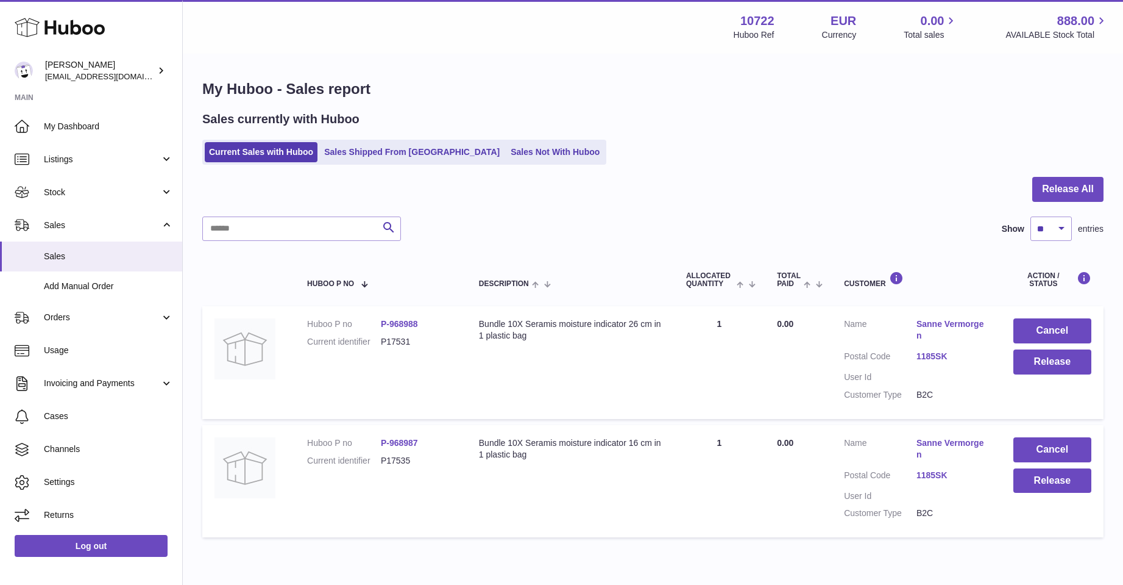
click at [965, 323] on link "Sanne Vermorgen" at bounding box center [953, 329] width 73 height 23
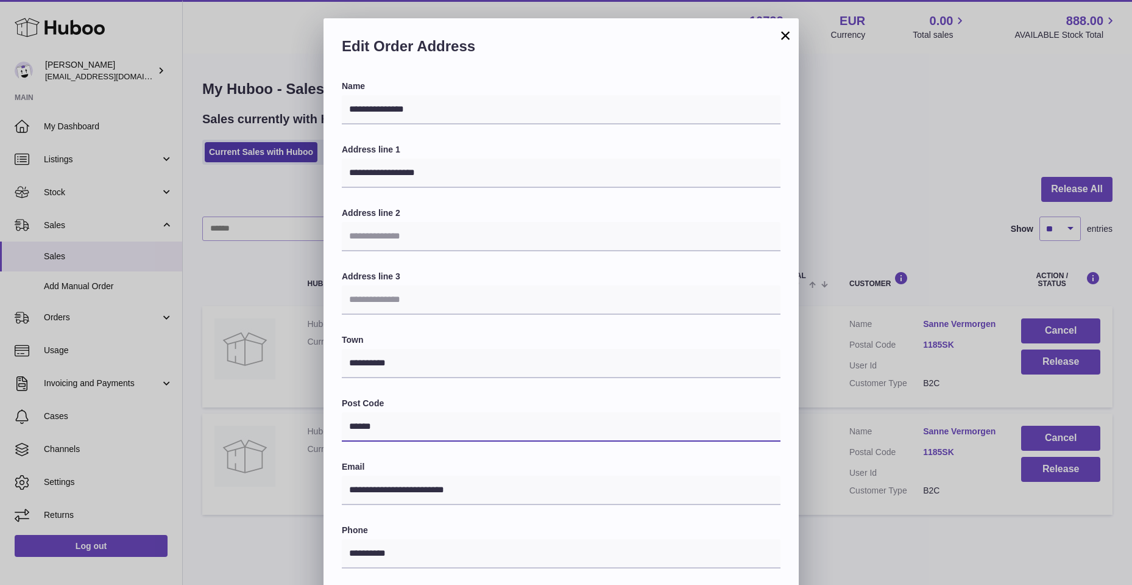
click at [368, 429] on input "******" at bounding box center [561, 426] width 439 height 29
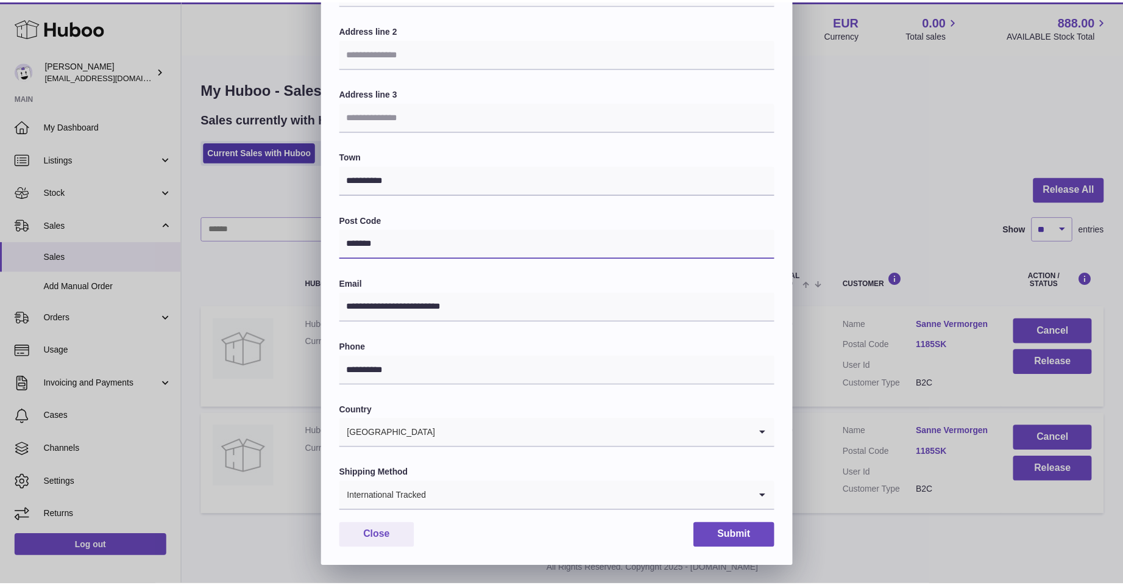
scroll to position [183, 0]
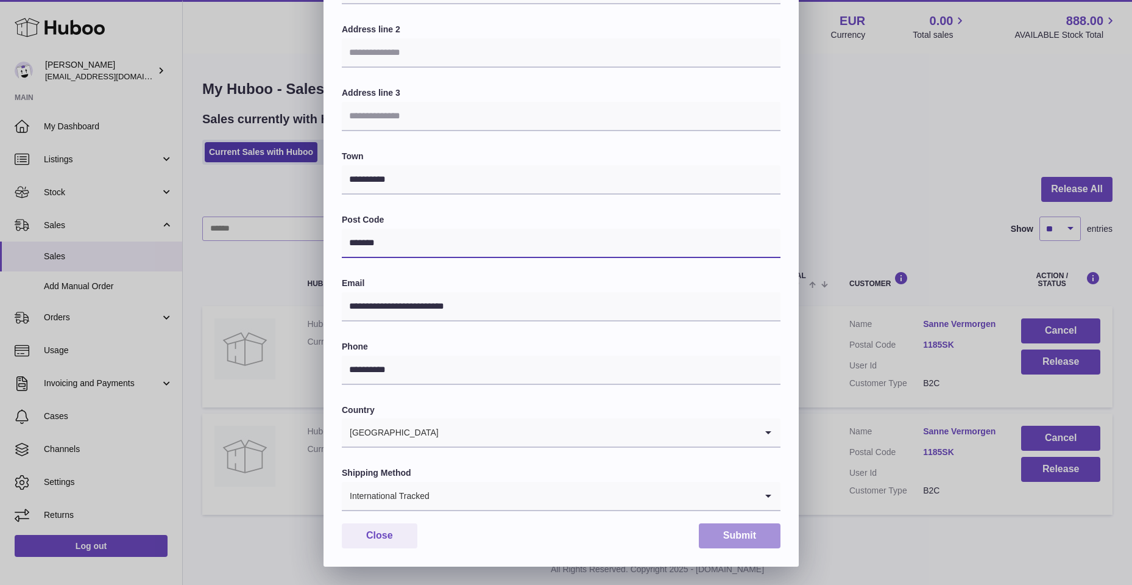
type input "*******"
click at [741, 538] on button "Submit" at bounding box center [740, 535] width 82 height 25
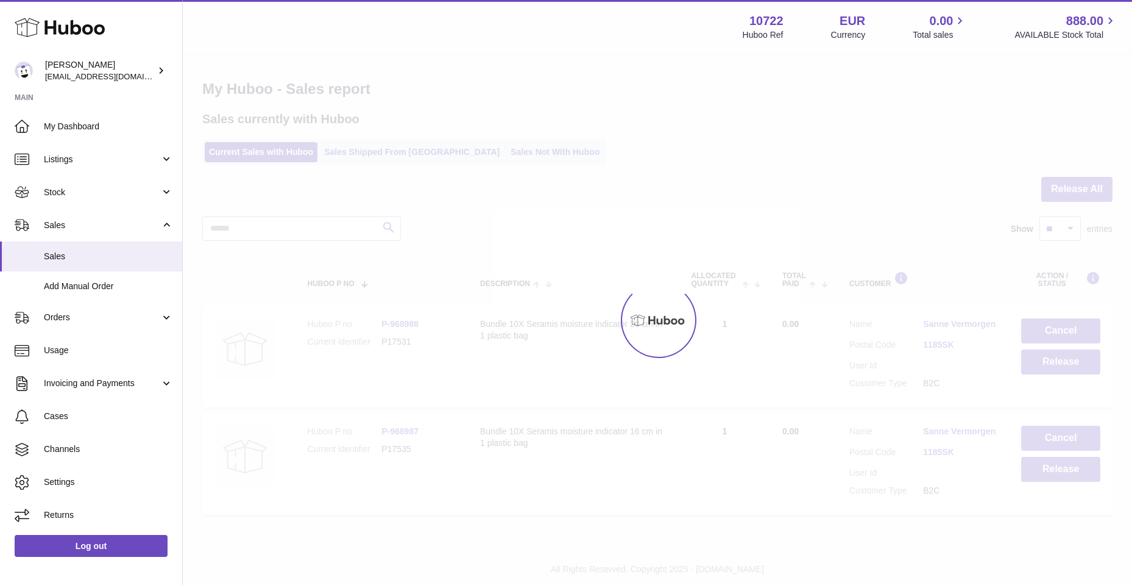
scroll to position [0, 0]
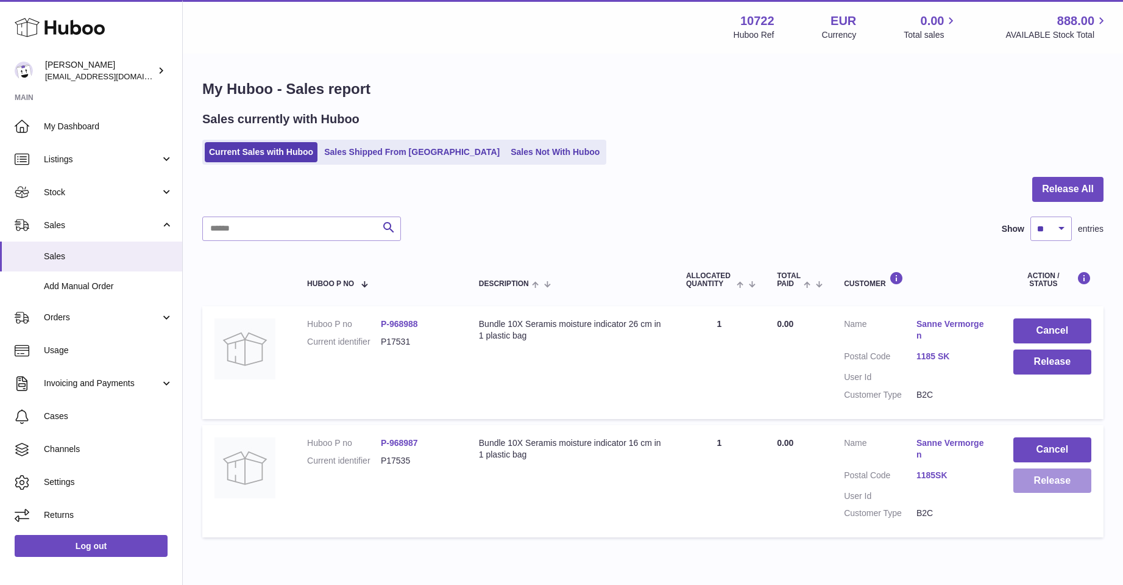
click at [1042, 481] on button "Release" at bounding box center [1053, 480] width 78 height 25
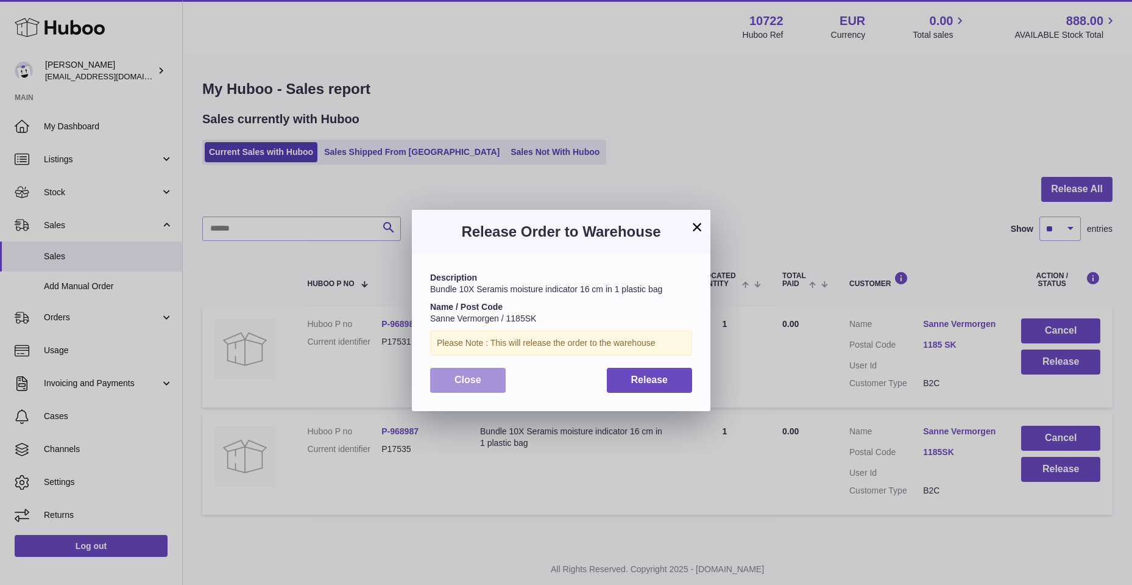
click at [463, 385] on button "Close" at bounding box center [468, 380] width 76 height 25
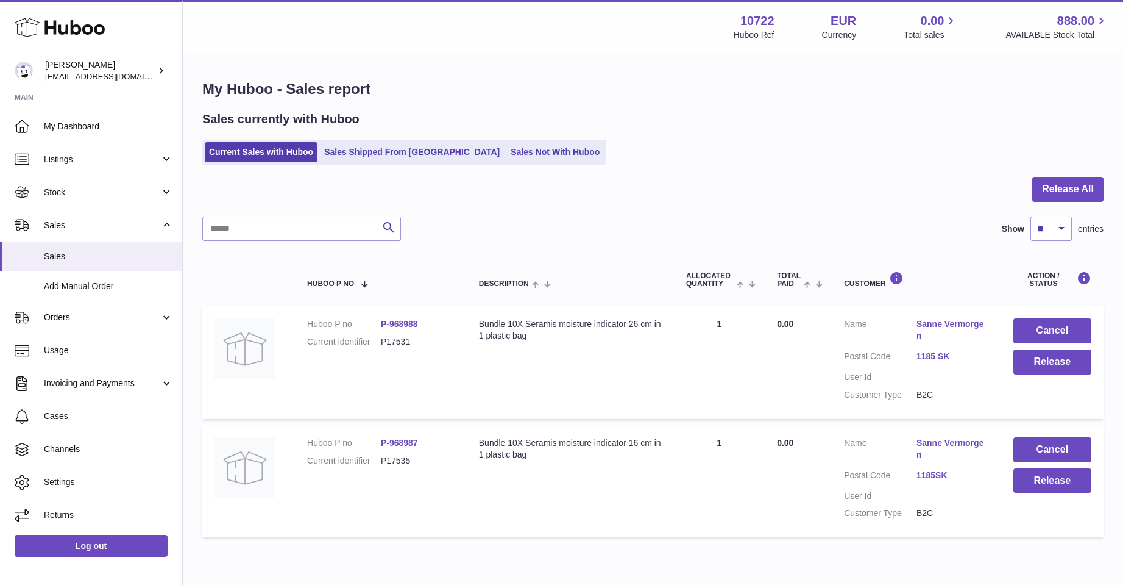
click at [947, 441] on link "Sanne Vermorgen" at bounding box center [953, 448] width 73 height 23
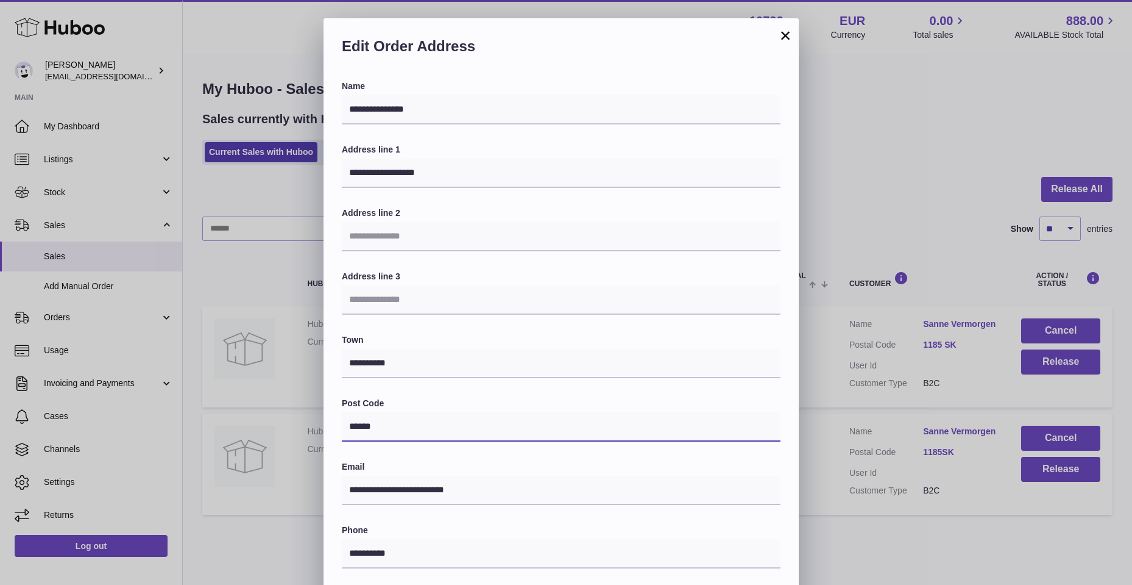
click at [367, 427] on input "******" at bounding box center [561, 426] width 439 height 29
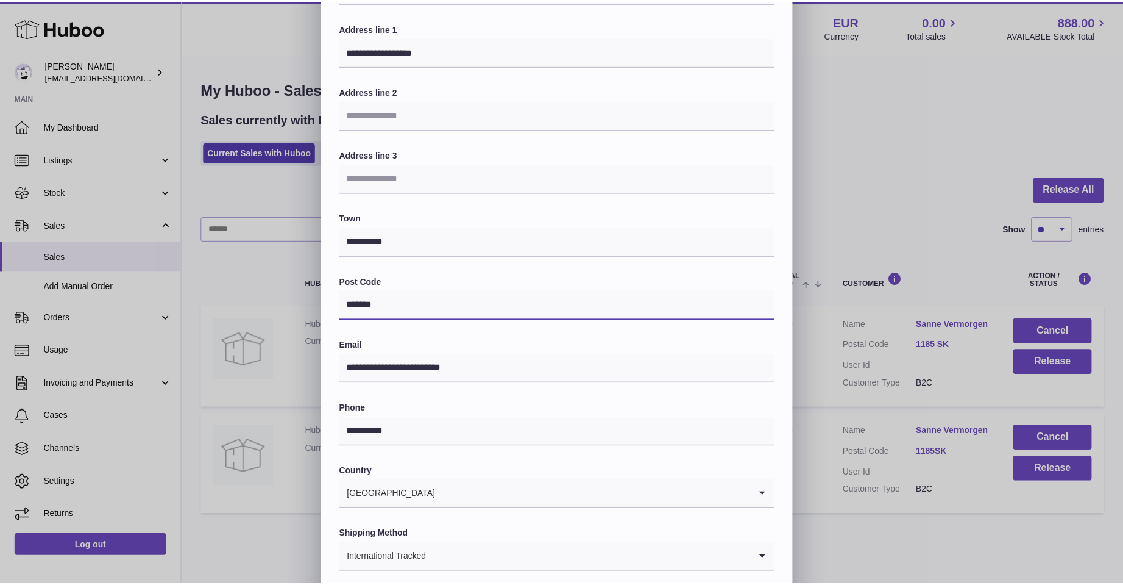
scroll to position [183, 0]
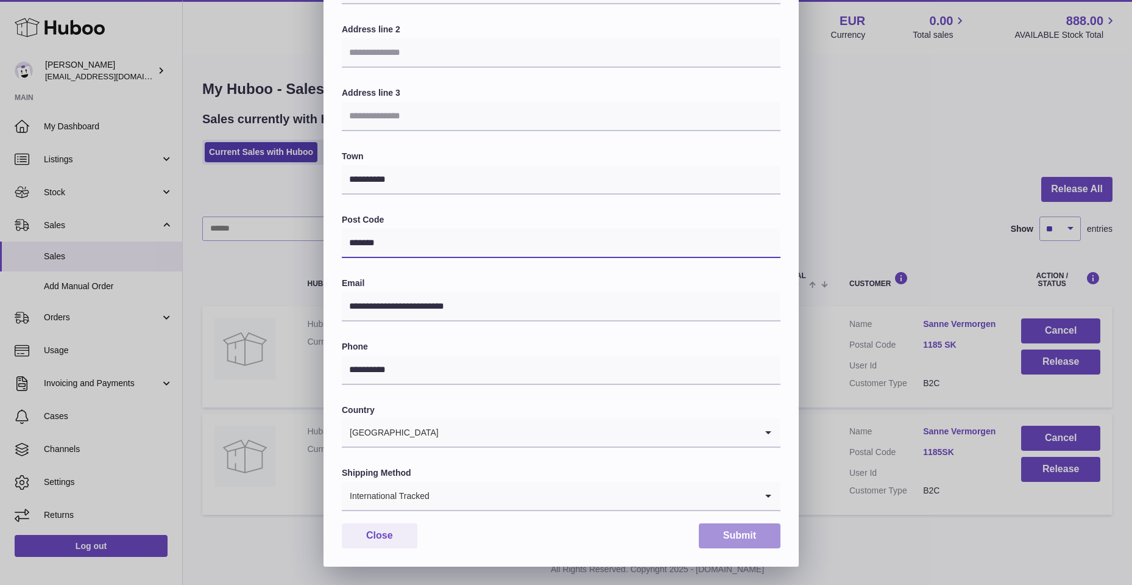
type input "*******"
click at [722, 536] on button "Submit" at bounding box center [740, 535] width 82 height 25
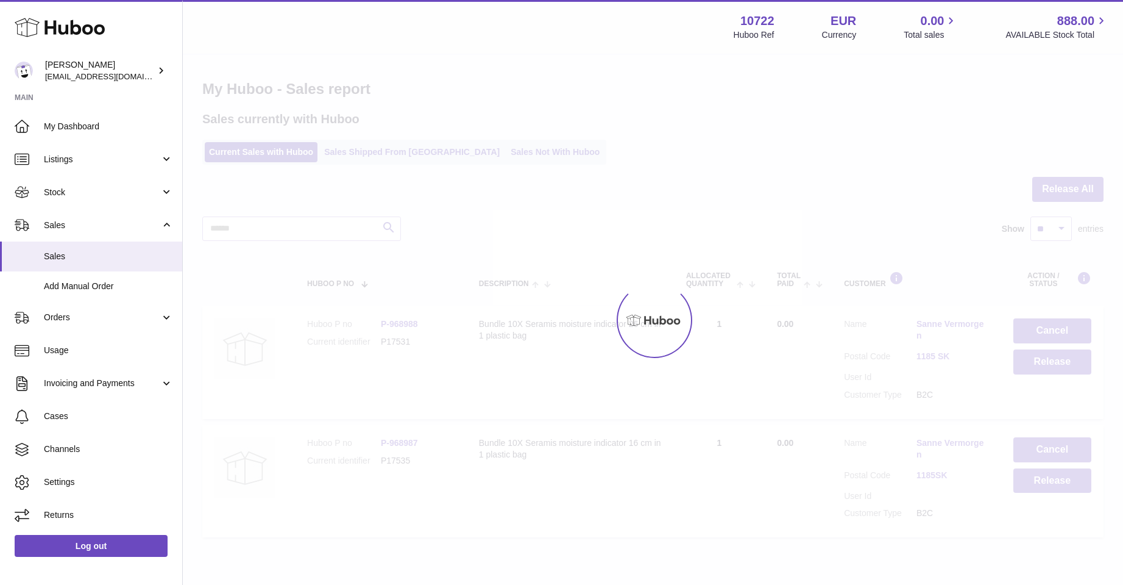
scroll to position [0, 0]
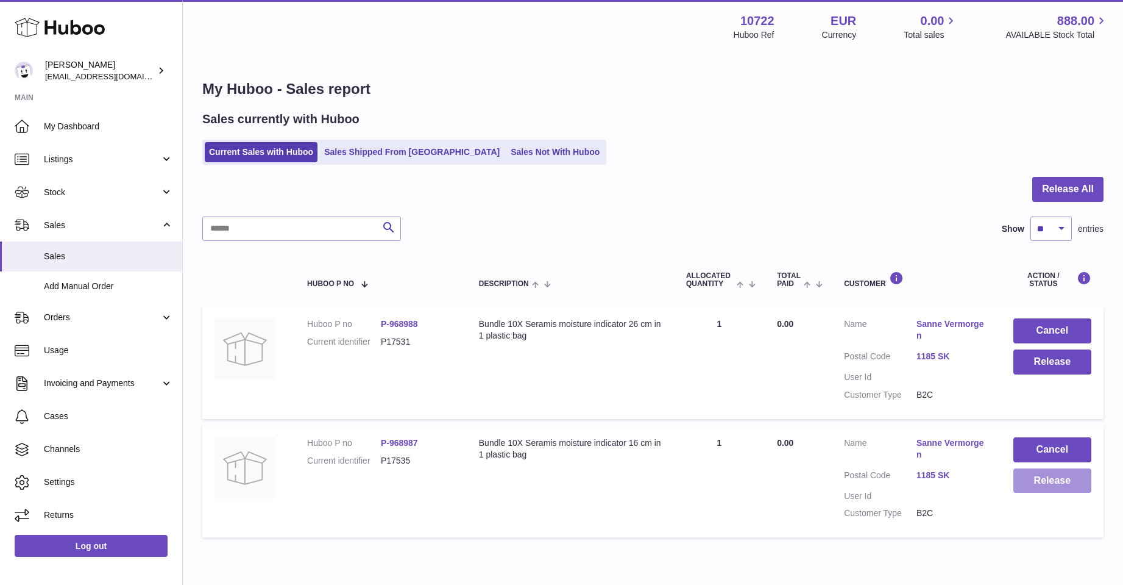
click at [1050, 480] on button "Release" at bounding box center [1053, 480] width 78 height 25
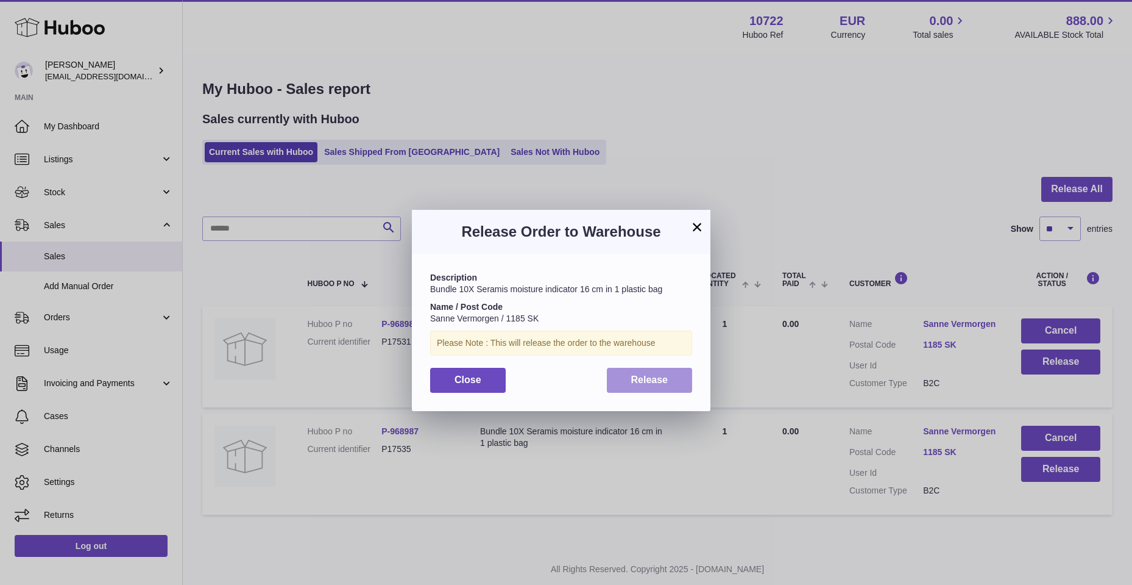
click at [647, 382] on span "Release" at bounding box center [649, 379] width 37 height 10
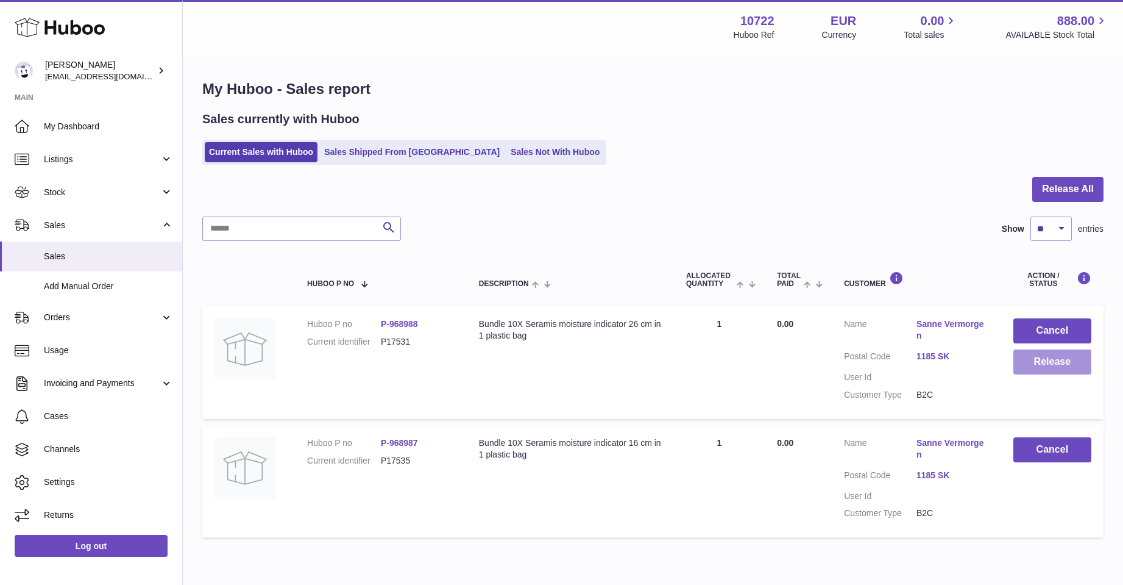
click at [1052, 363] on button "Release" at bounding box center [1053, 361] width 78 height 25
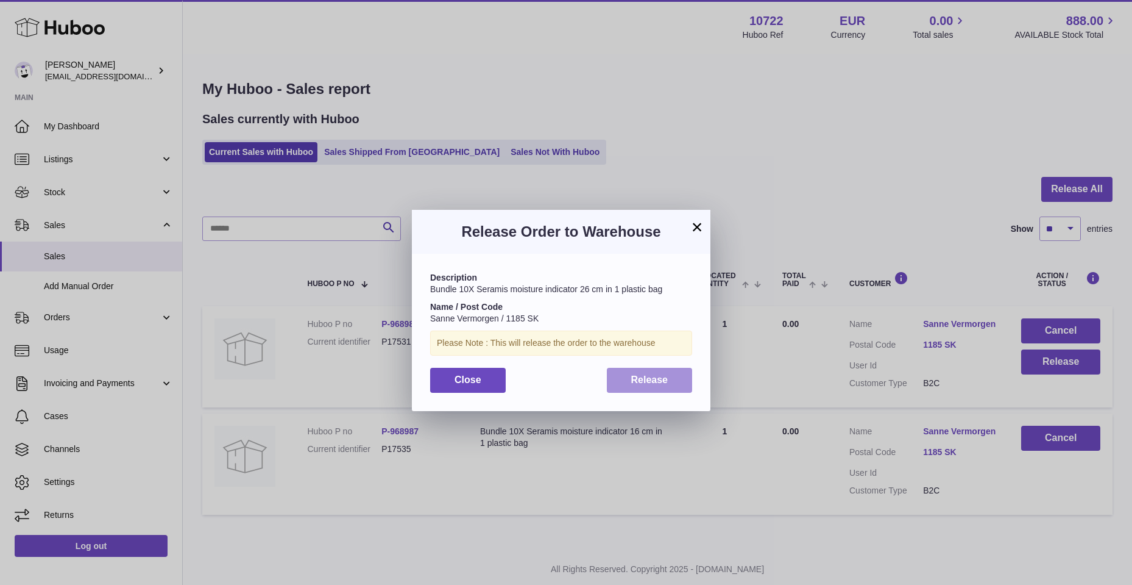
click at [639, 388] on button "Release" at bounding box center [650, 380] width 86 height 25
